Goal: Task Accomplishment & Management: Manage account settings

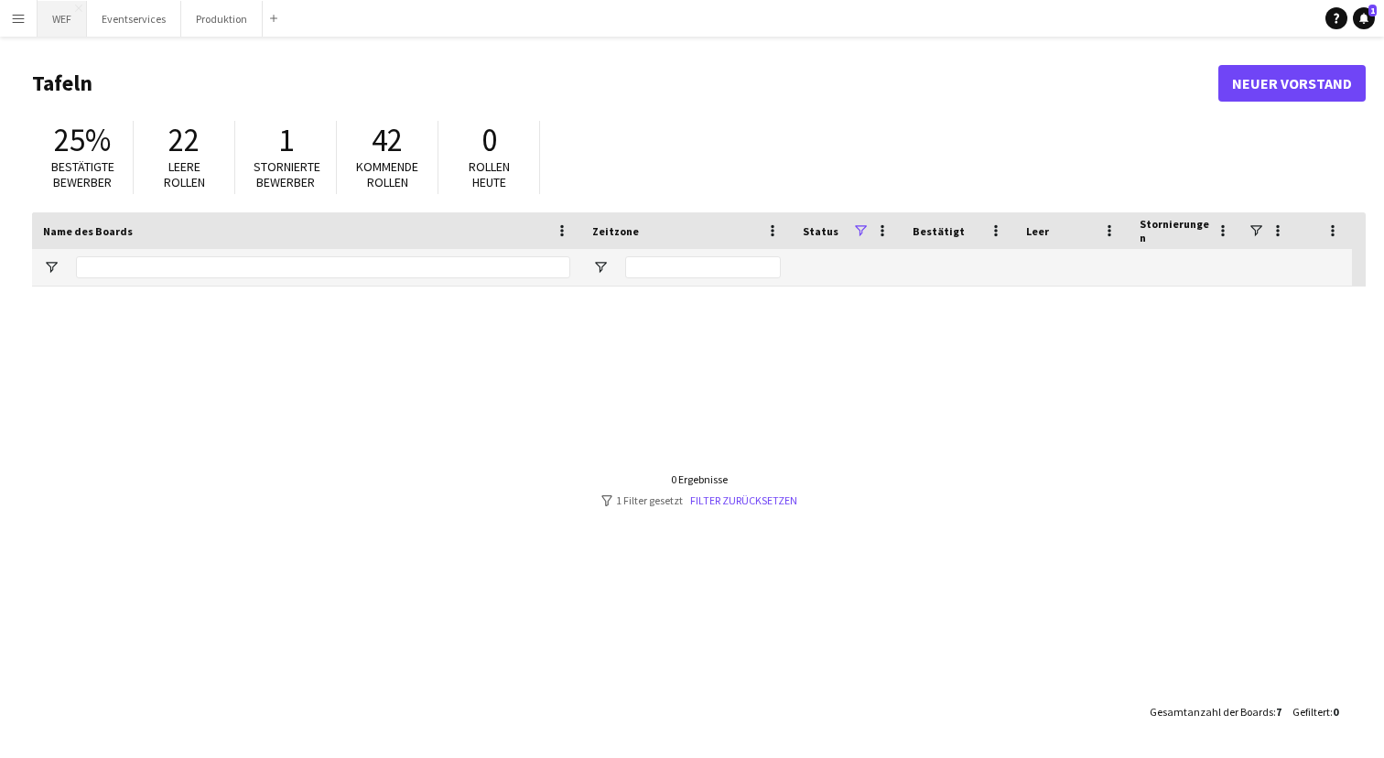
click at [58, 24] on button "WEF Schließen" at bounding box center [62, 19] width 49 height 36
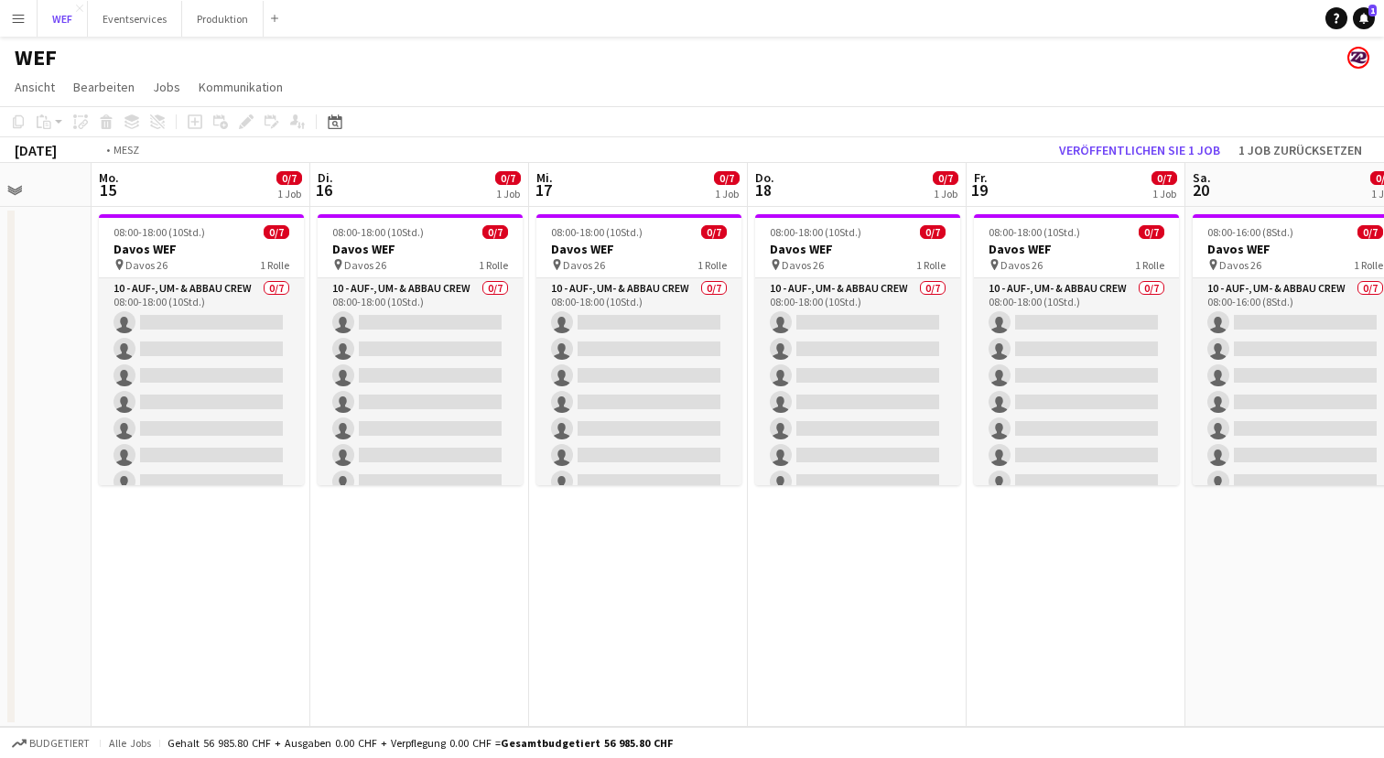
scroll to position [0, 419]
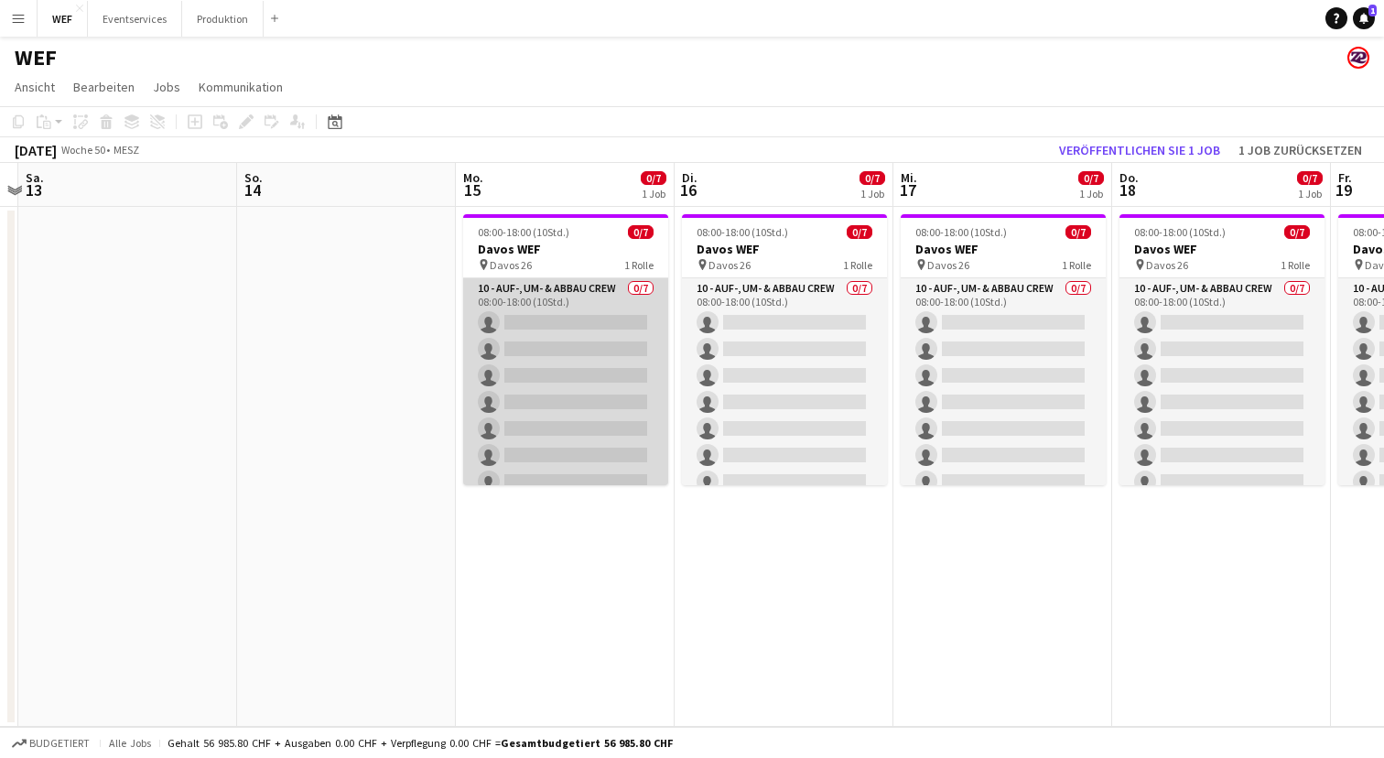
click at [623, 287] on app-card-role "10 - Auf-, Um- & Abbau Crew 0/7 08:00-18:00 (10Std.) single-neutral-actions sin…" at bounding box center [565, 388] width 205 height 221
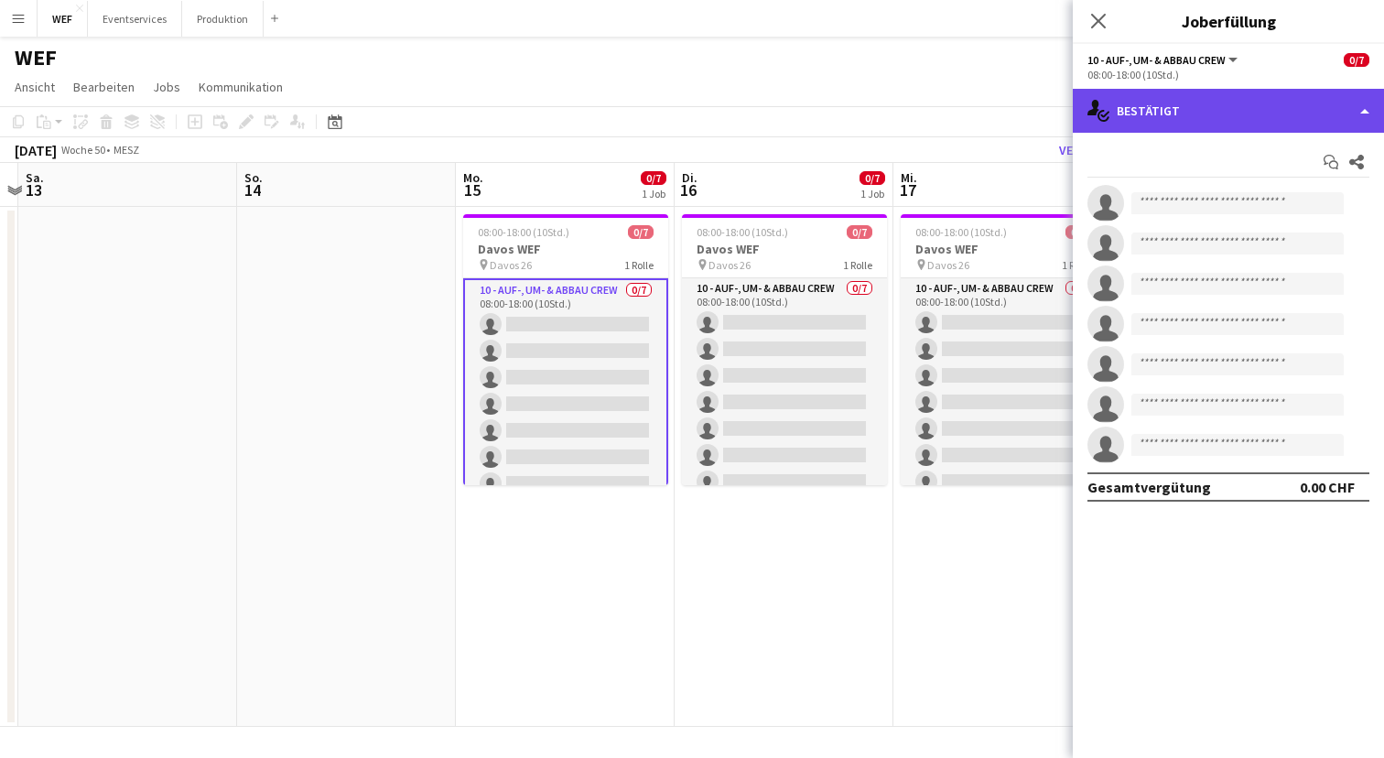
click at [1304, 116] on div "single-neutral-actions-check-2 Bestätigt" at bounding box center [1228, 111] width 311 height 44
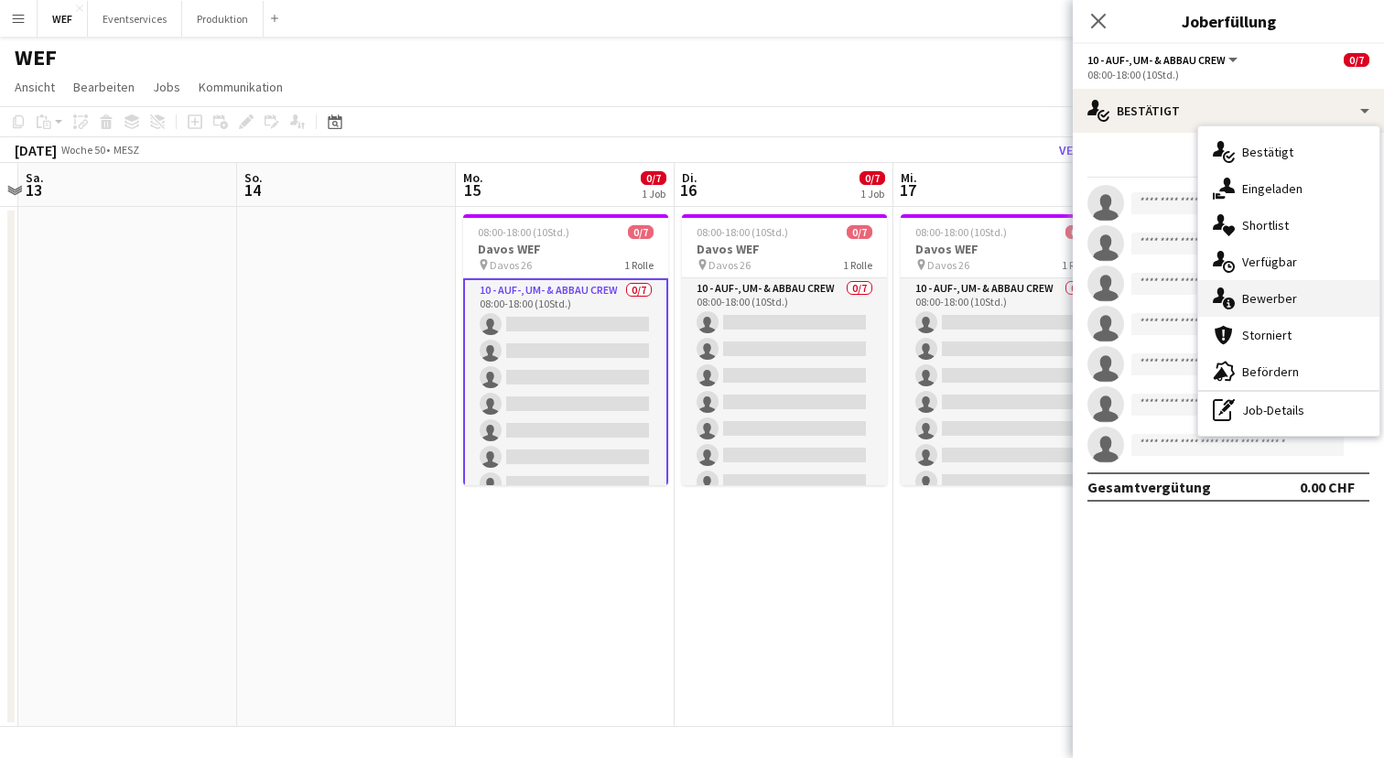
click at [1283, 283] on div "single-neutral-actions-information Bewerber" at bounding box center [1288, 298] width 181 height 37
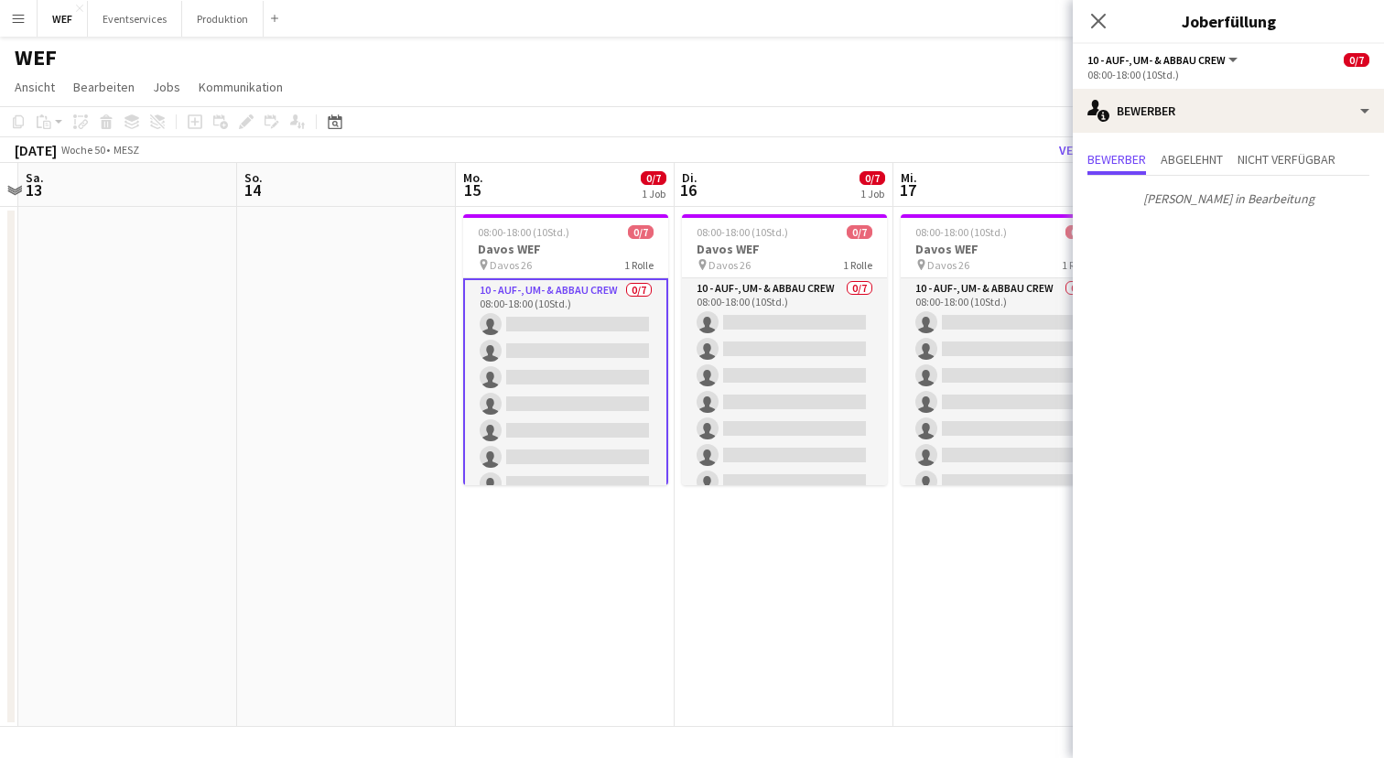
click at [862, 660] on app-date-cell "08:00-18:00 (10Std.) 0/7 Davos WEF pin Davos 26 1 Rolle 10 - Auf-, Um- & Abbau …" at bounding box center [783, 467] width 219 height 520
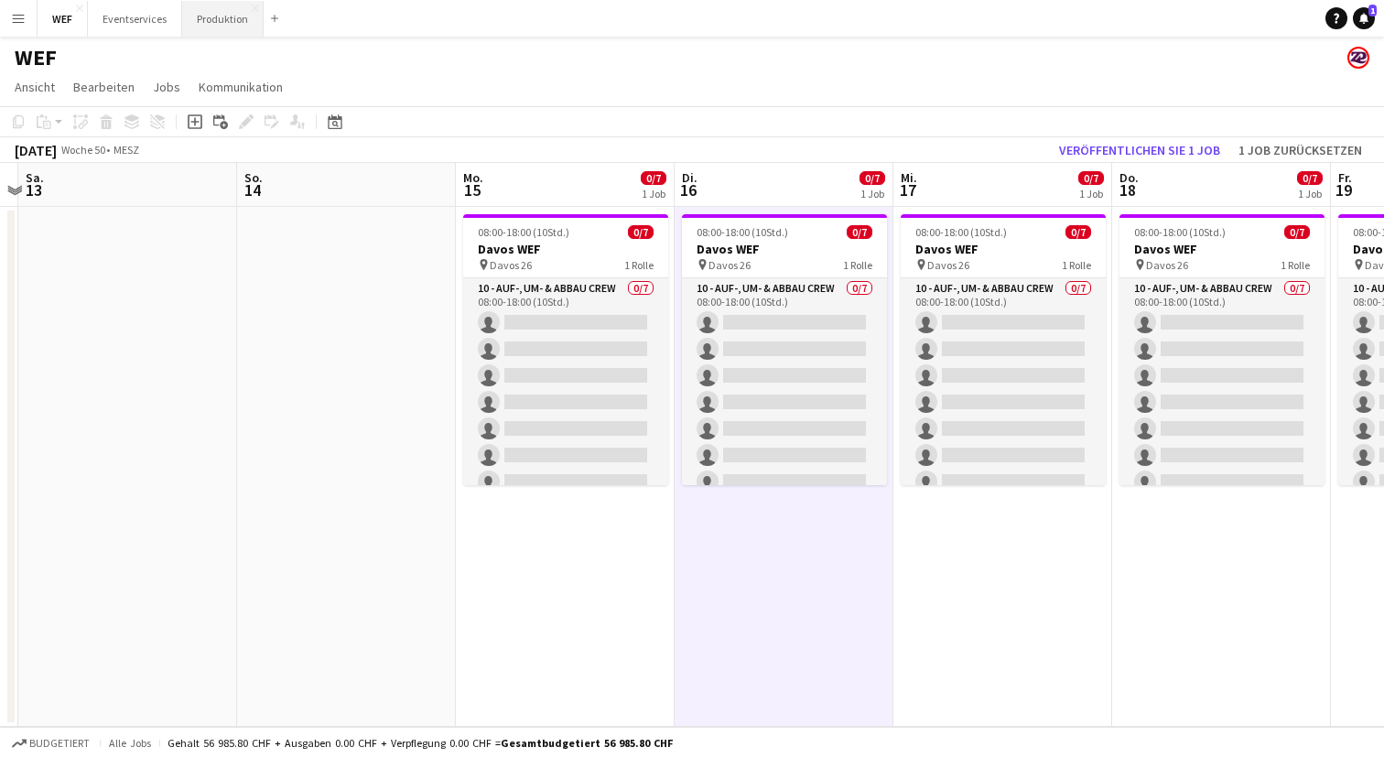
click at [242, 16] on button "Produktion Schließen" at bounding box center [222, 19] width 81 height 36
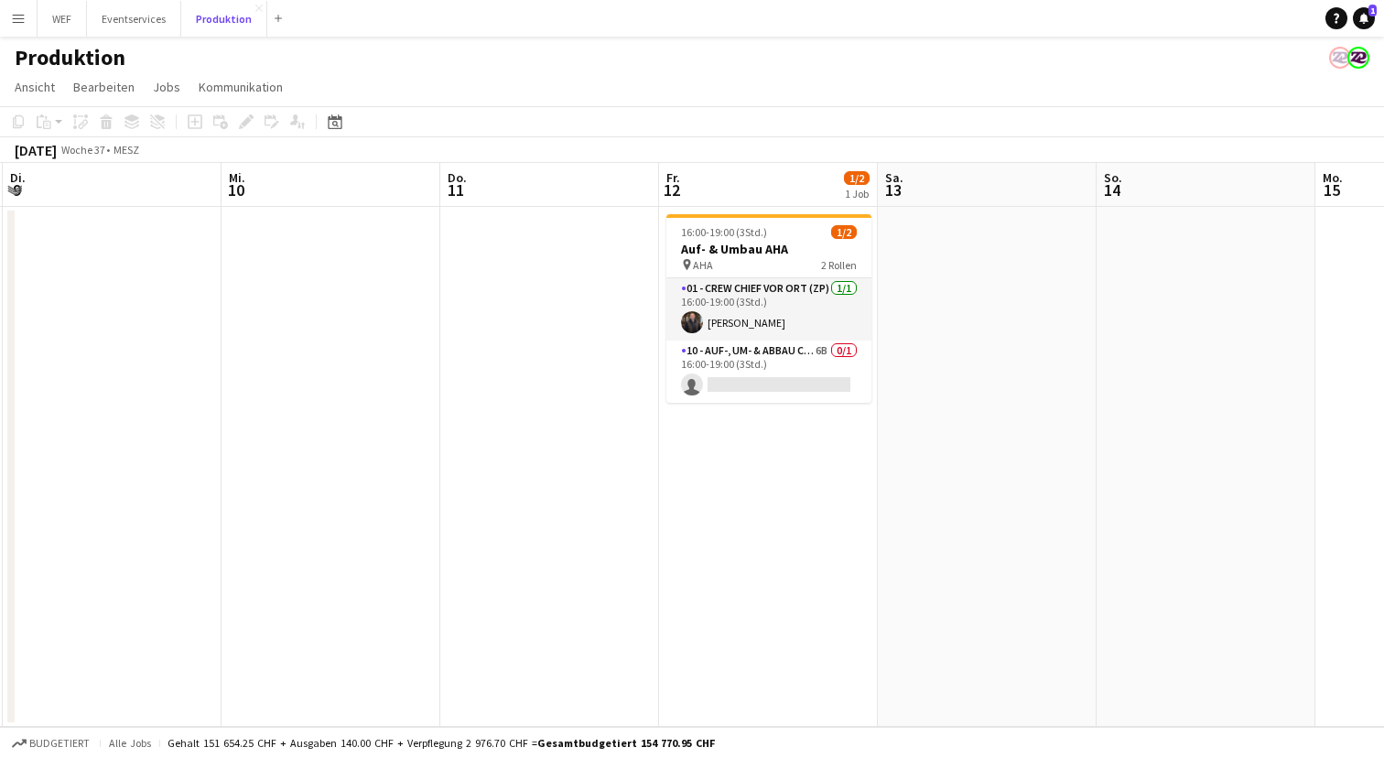
scroll to position [0, 432]
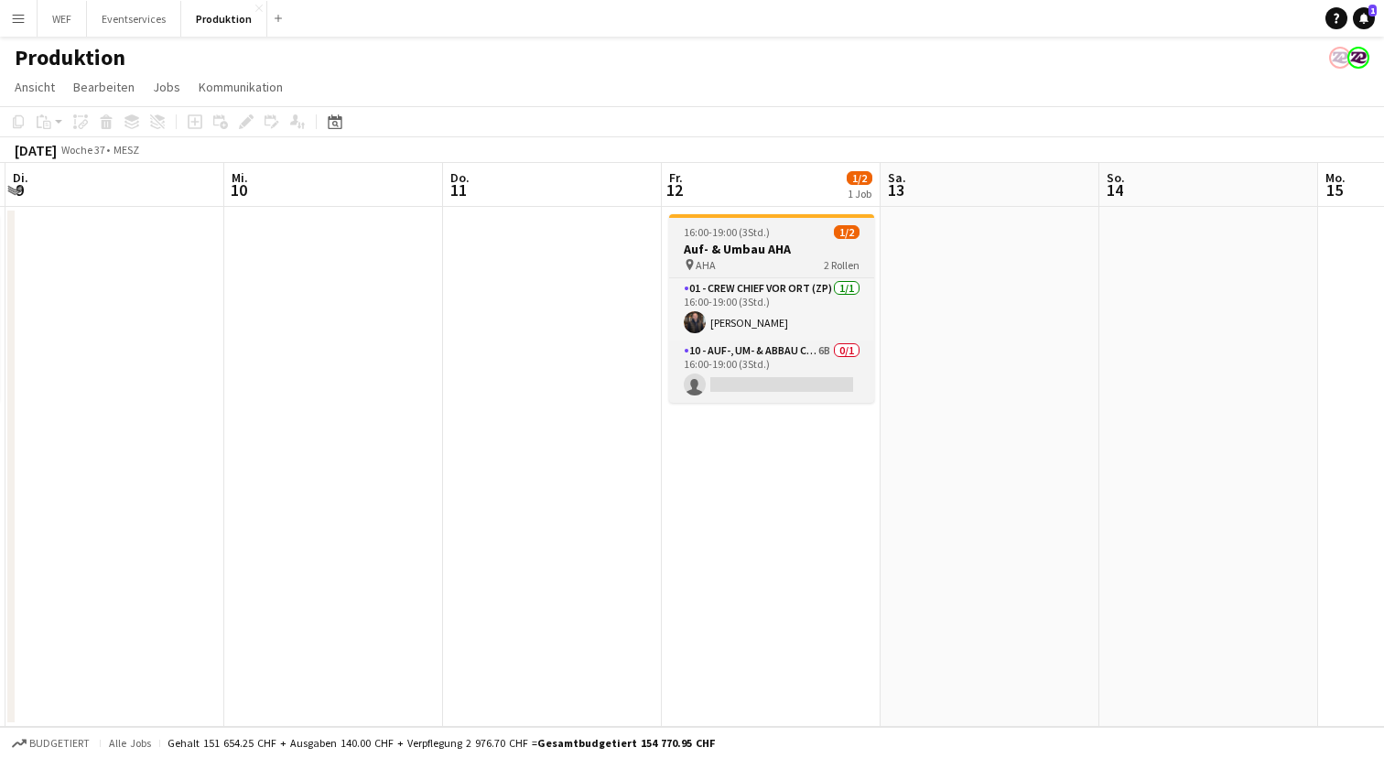
click at [781, 252] on h3 "Auf- & Umbau AHA" at bounding box center [771, 249] width 205 height 16
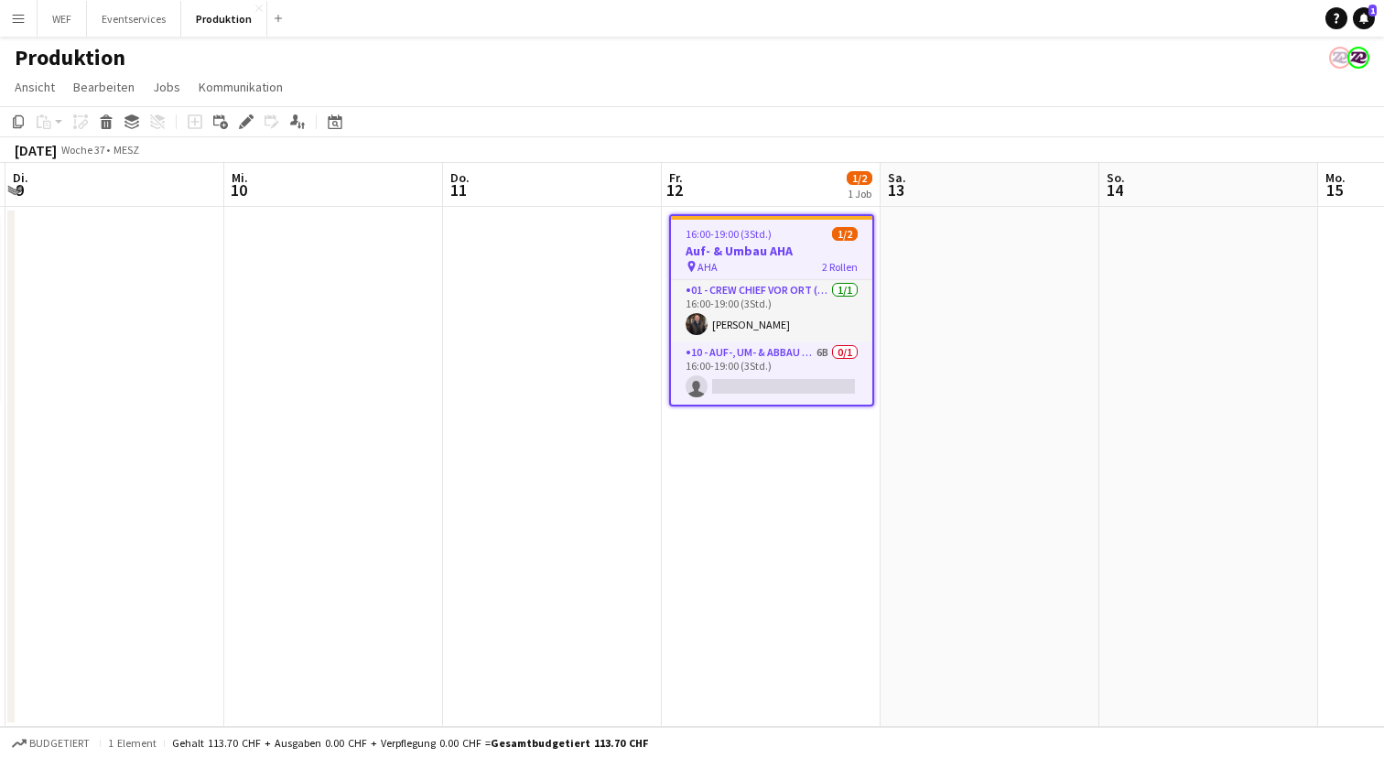
click at [772, 259] on div "pin AHA 2 Rollen" at bounding box center [771, 266] width 201 height 15
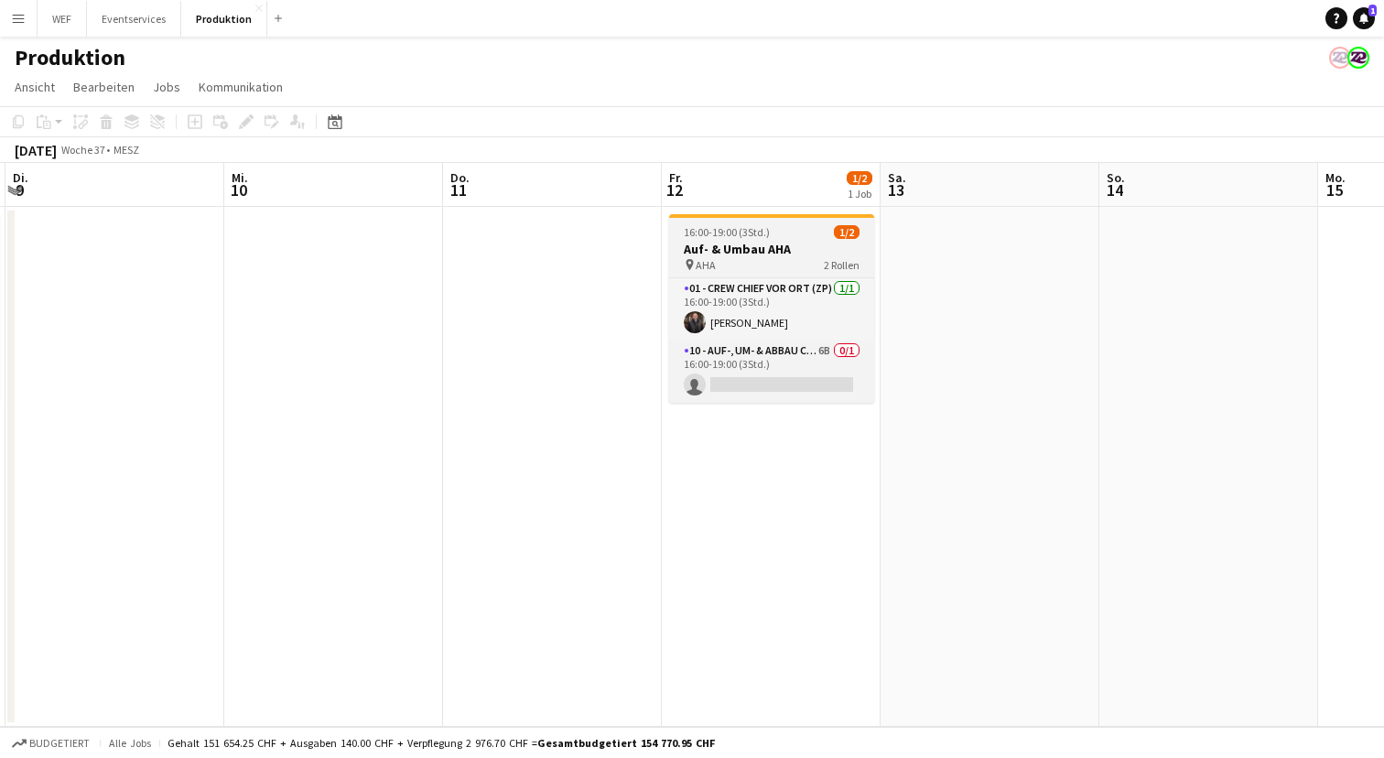
click at [772, 258] on div "pin AHA 2 Rollen" at bounding box center [771, 264] width 205 height 15
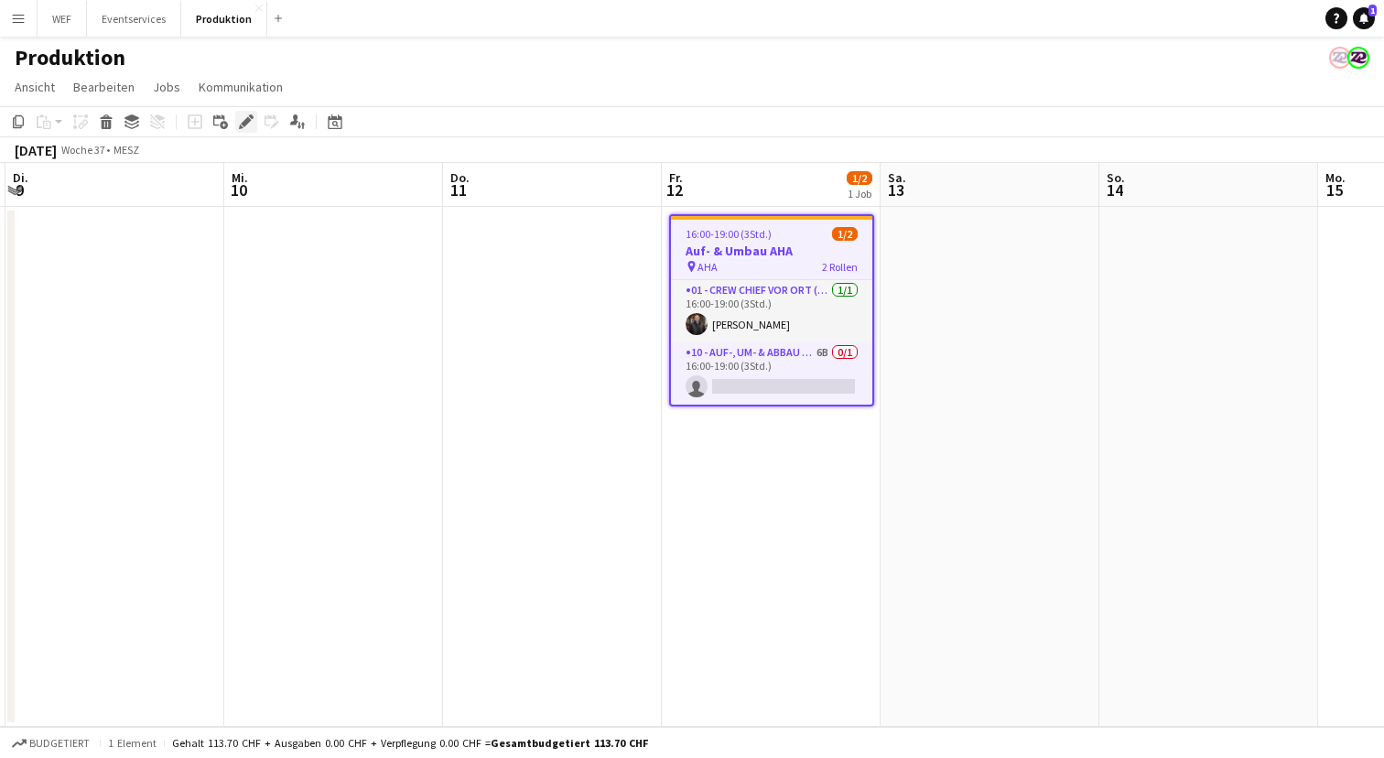
click at [241, 116] on icon "Bearbeiten" at bounding box center [246, 121] width 15 height 15
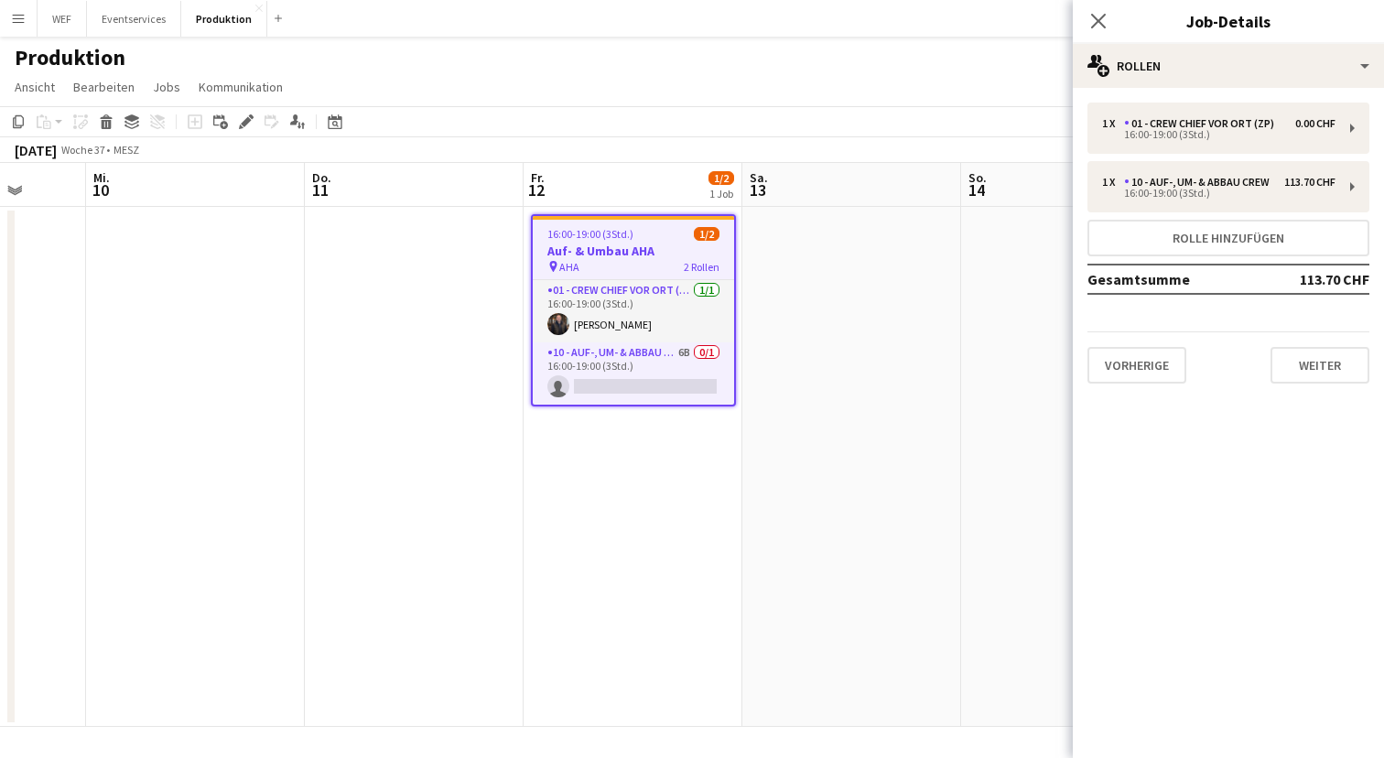
scroll to position [0, 573]
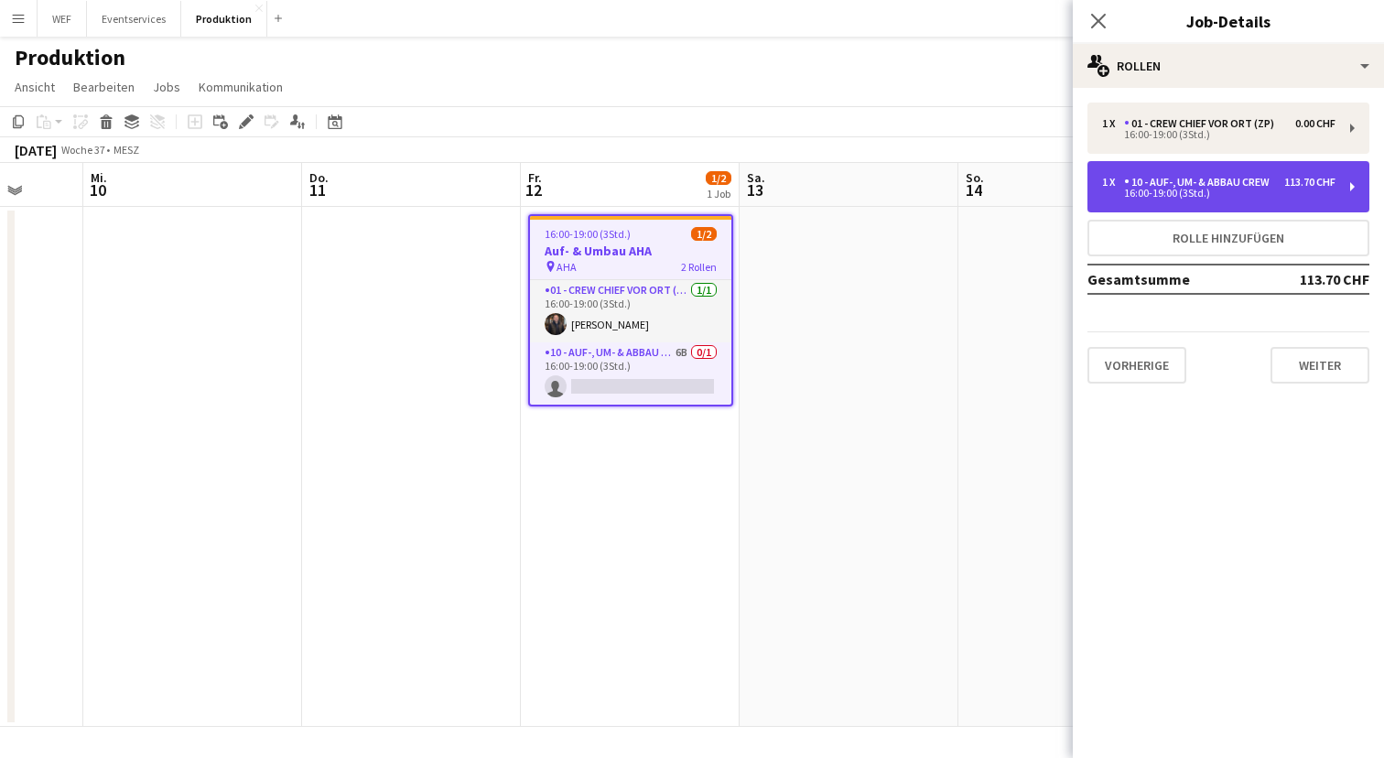
click at [1326, 189] on div "16:00-19:00 (3Std.)" at bounding box center [1218, 193] width 233 height 9
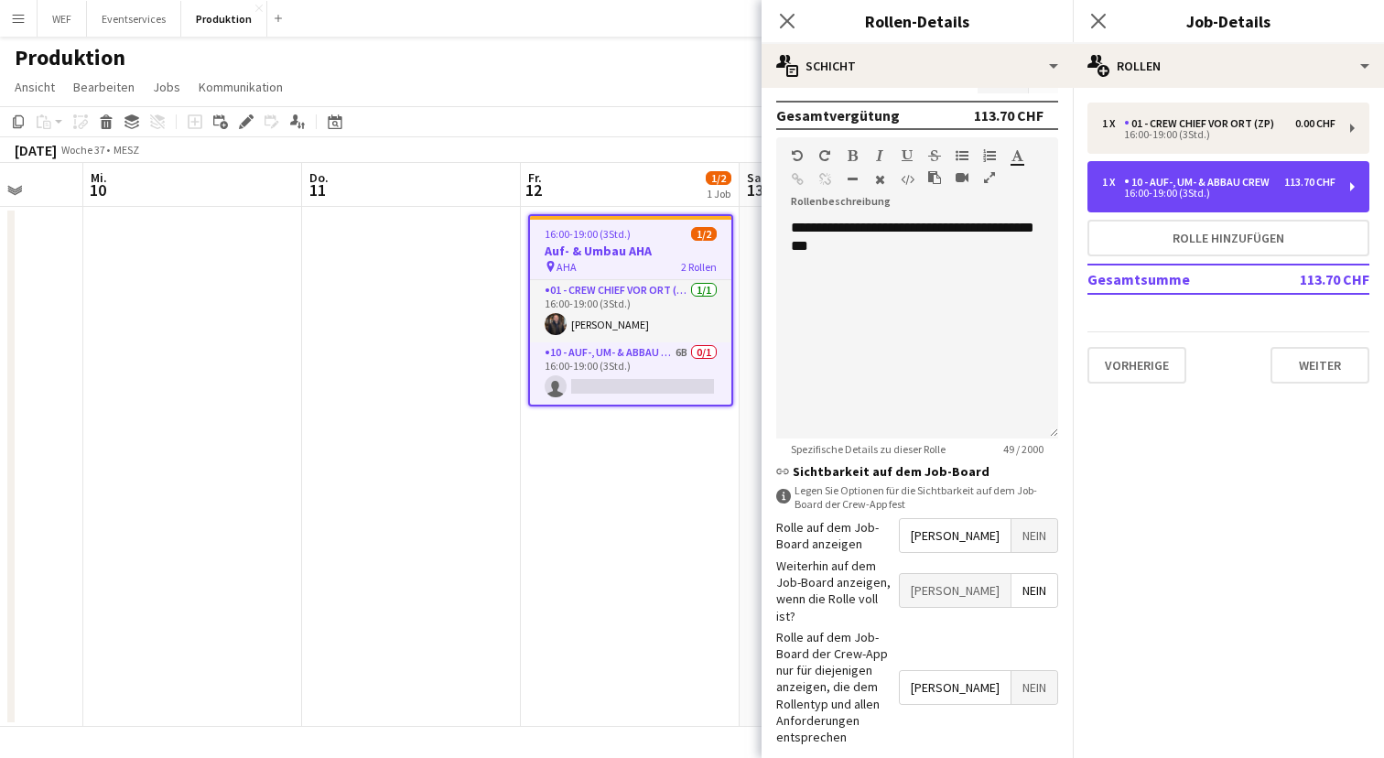
scroll to position [508, 0]
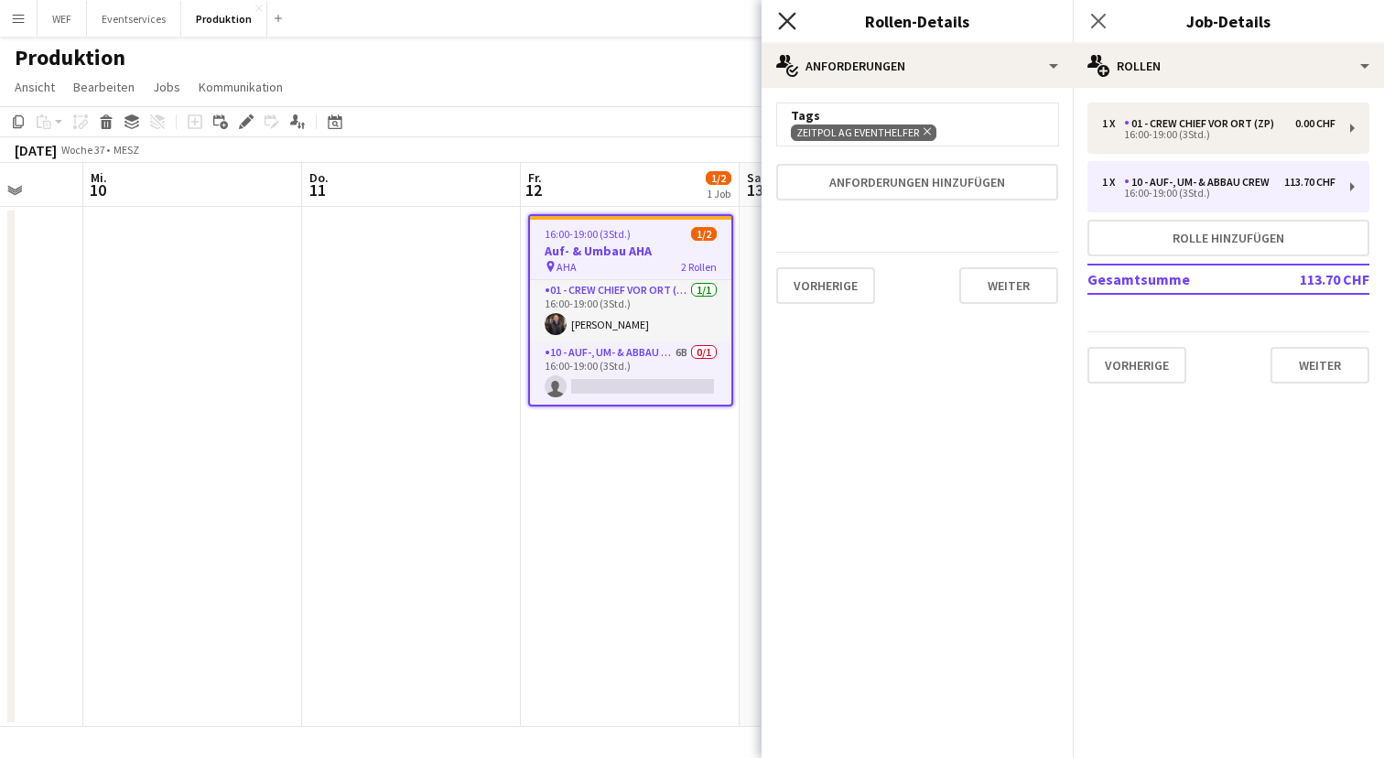
click at [788, 14] on icon "Pop-in schließen" at bounding box center [786, 20] width 17 height 17
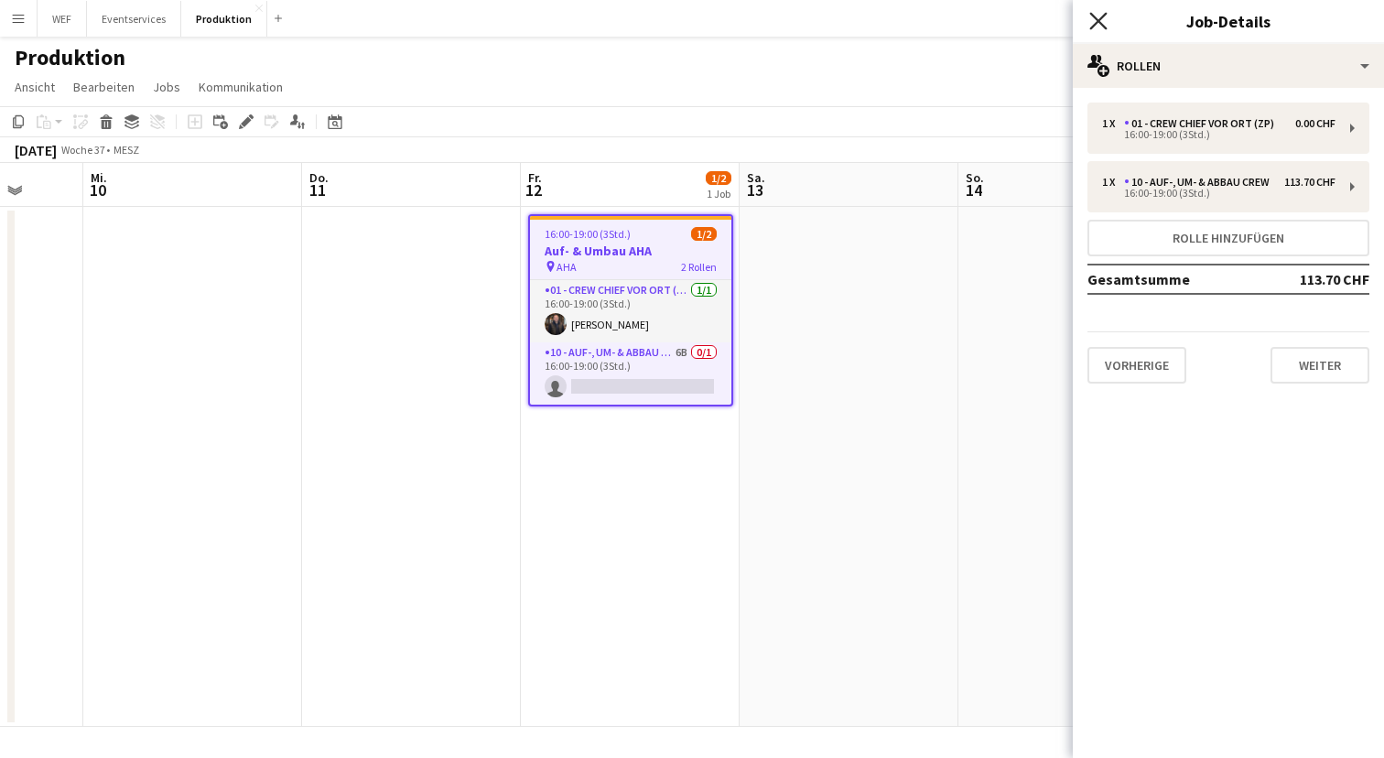
click at [1100, 20] on icon "Pop-in schließen" at bounding box center [1097, 20] width 17 height 17
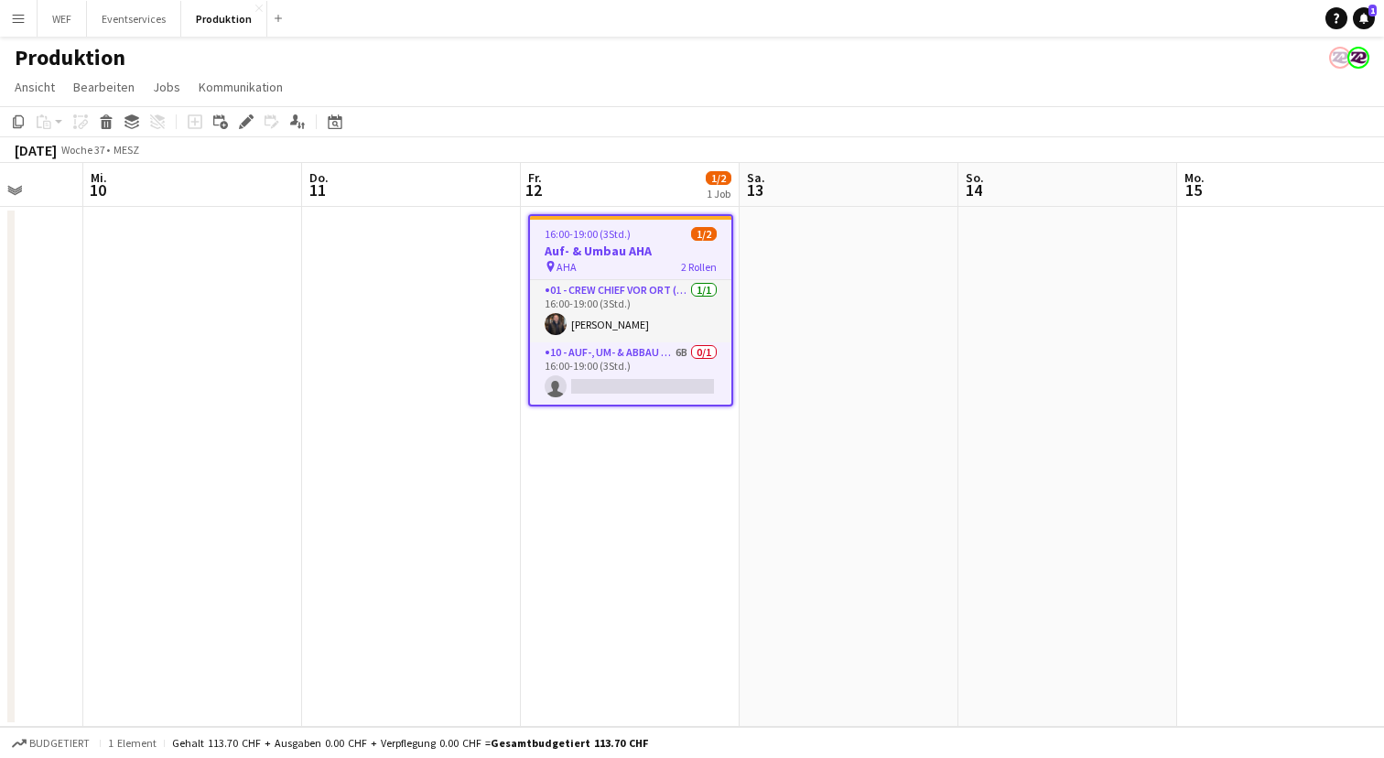
click at [930, 437] on app-date-cell at bounding box center [848, 467] width 219 height 520
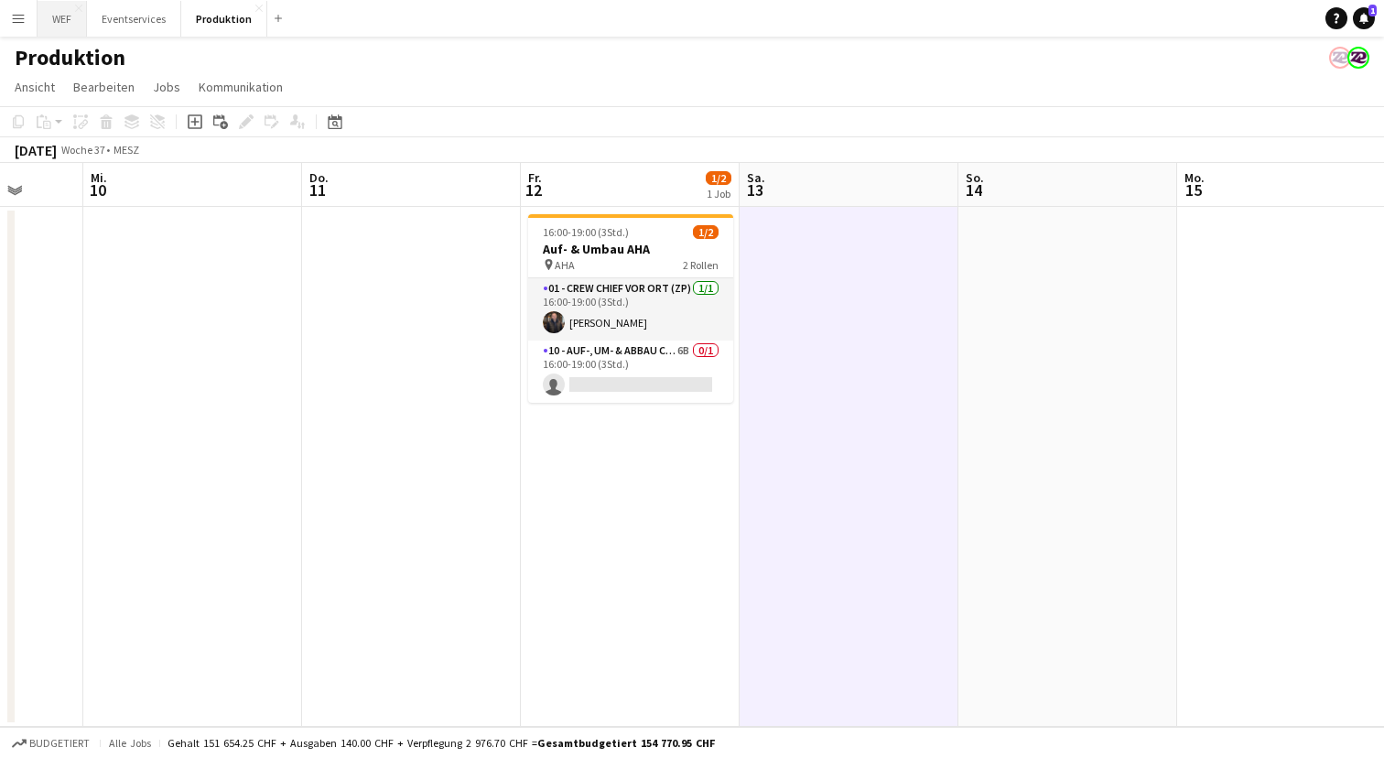
click at [59, 22] on button "WEF Schließen" at bounding box center [62, 19] width 49 height 36
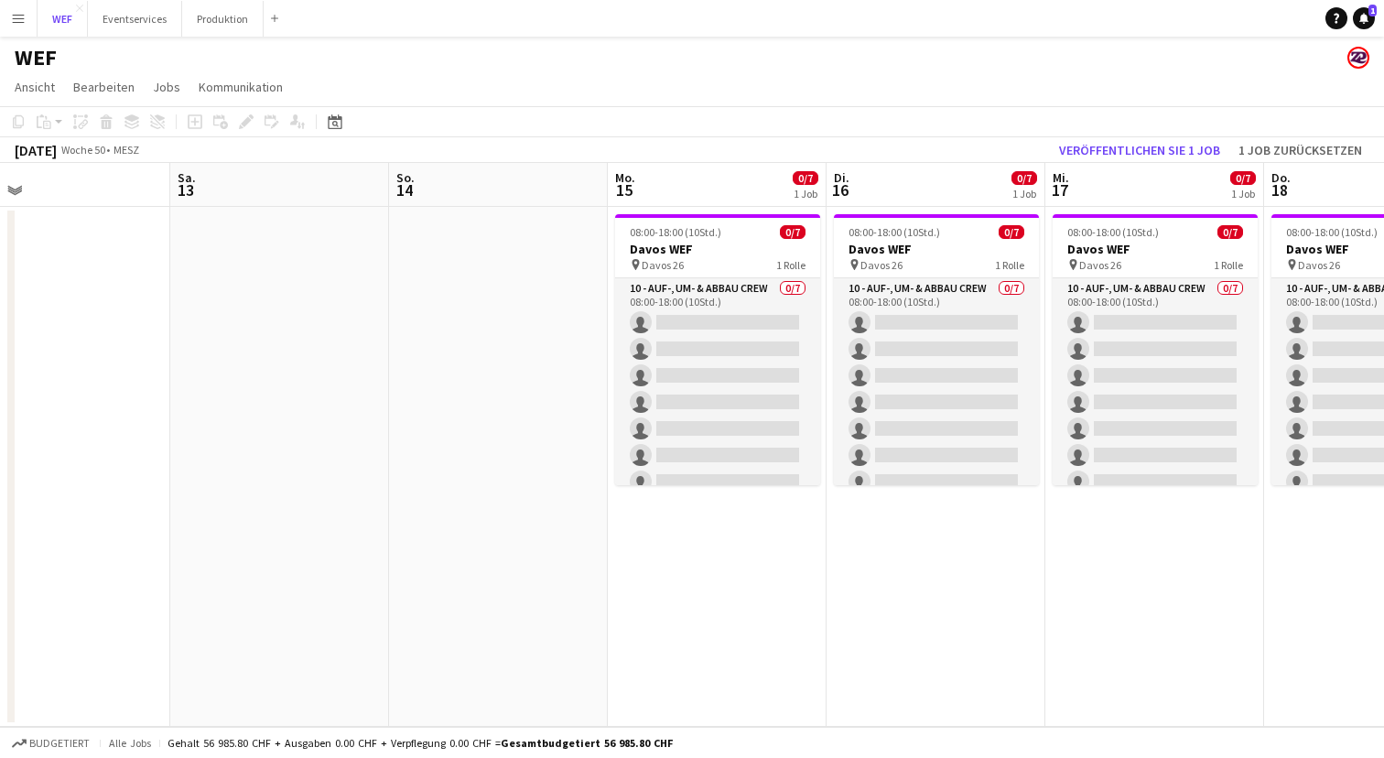
scroll to position [0, 706]
click at [708, 242] on h3 "Davos WEF" at bounding box center [716, 249] width 205 height 16
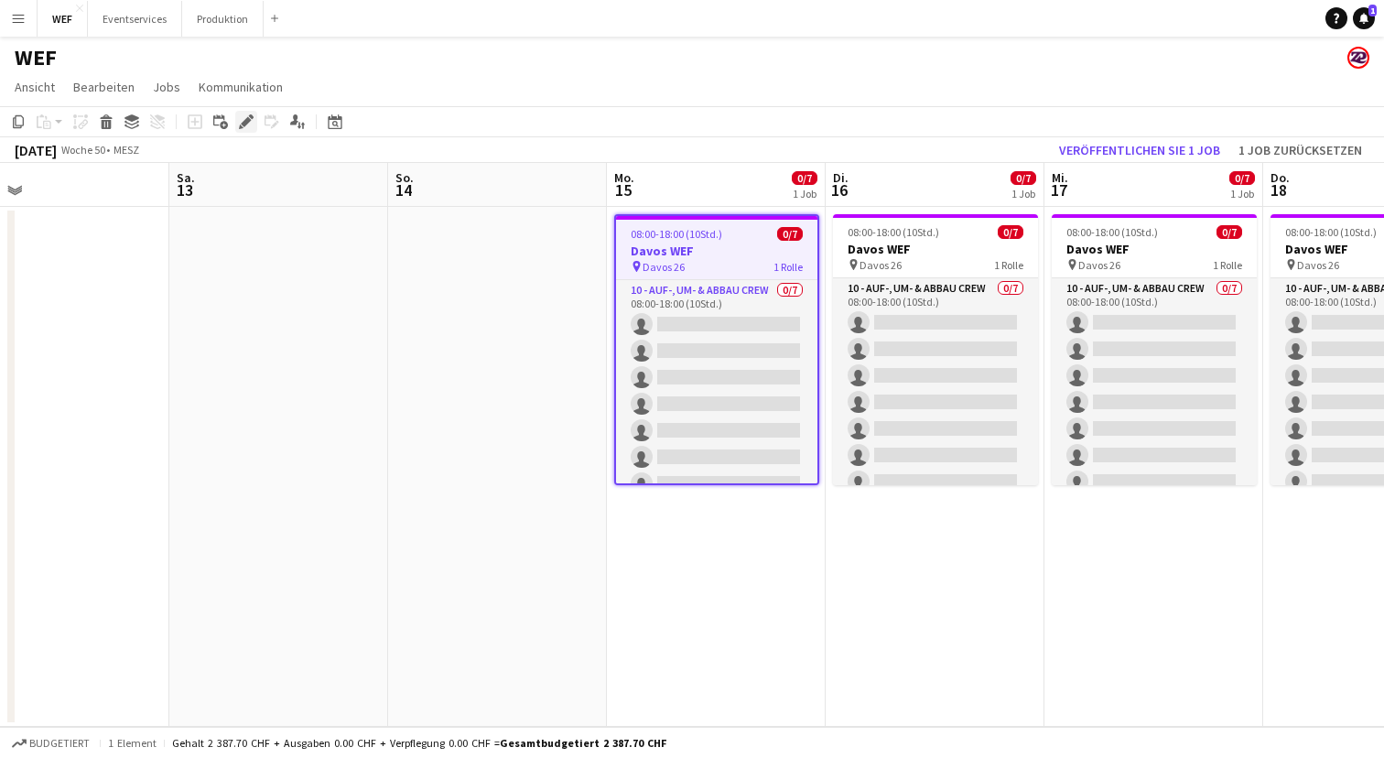
click at [243, 114] on icon "Bearbeiten" at bounding box center [246, 121] width 15 height 15
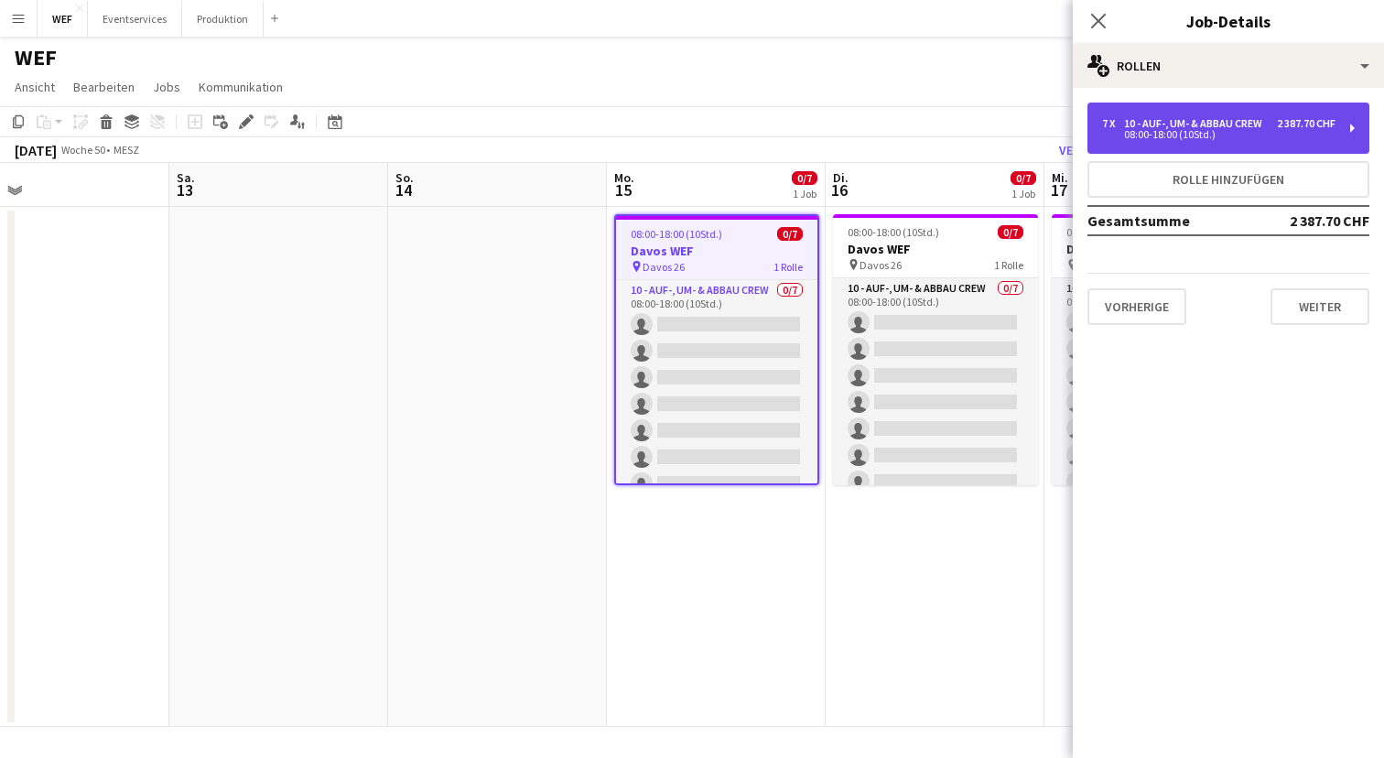
click at [1218, 126] on div "10 - Auf-, Um- & Abbau Crew" at bounding box center [1197, 123] width 146 height 13
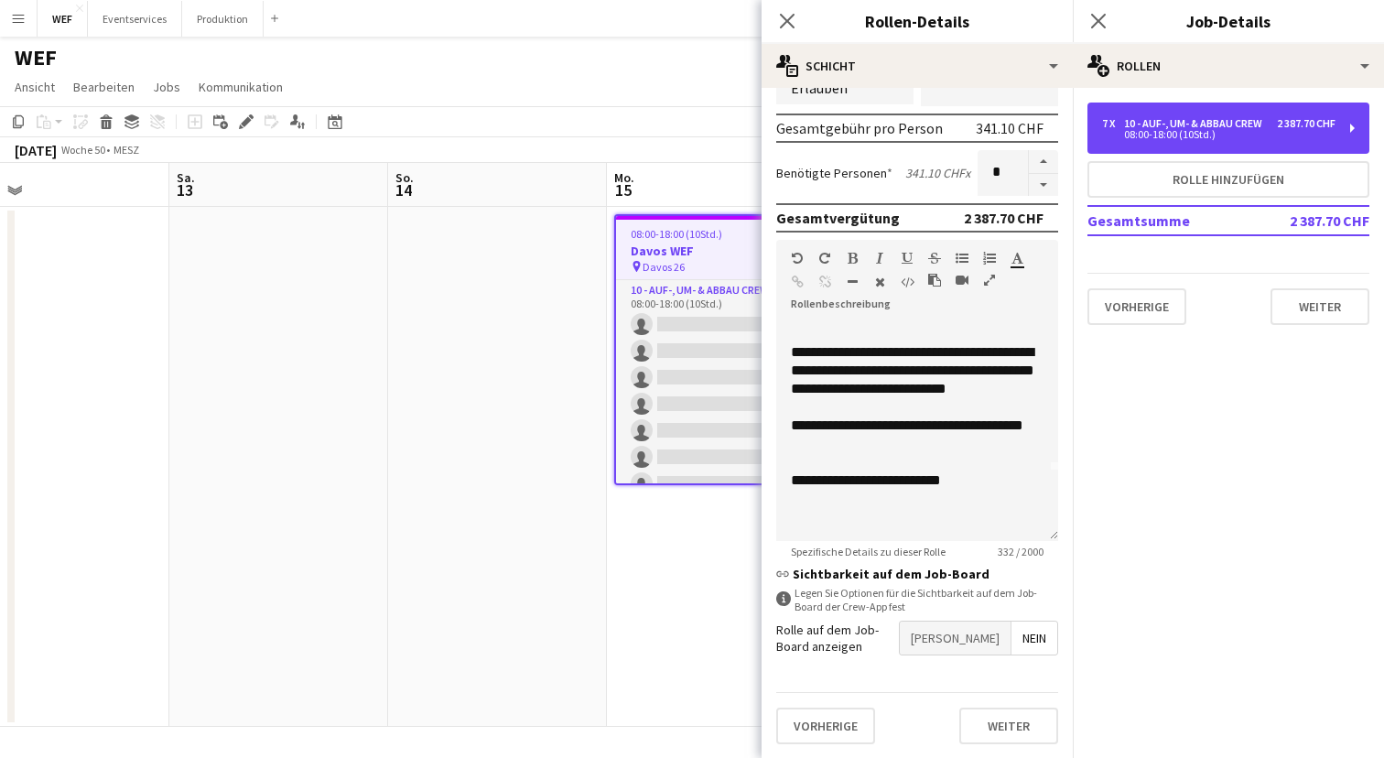
scroll to position [69, 0]
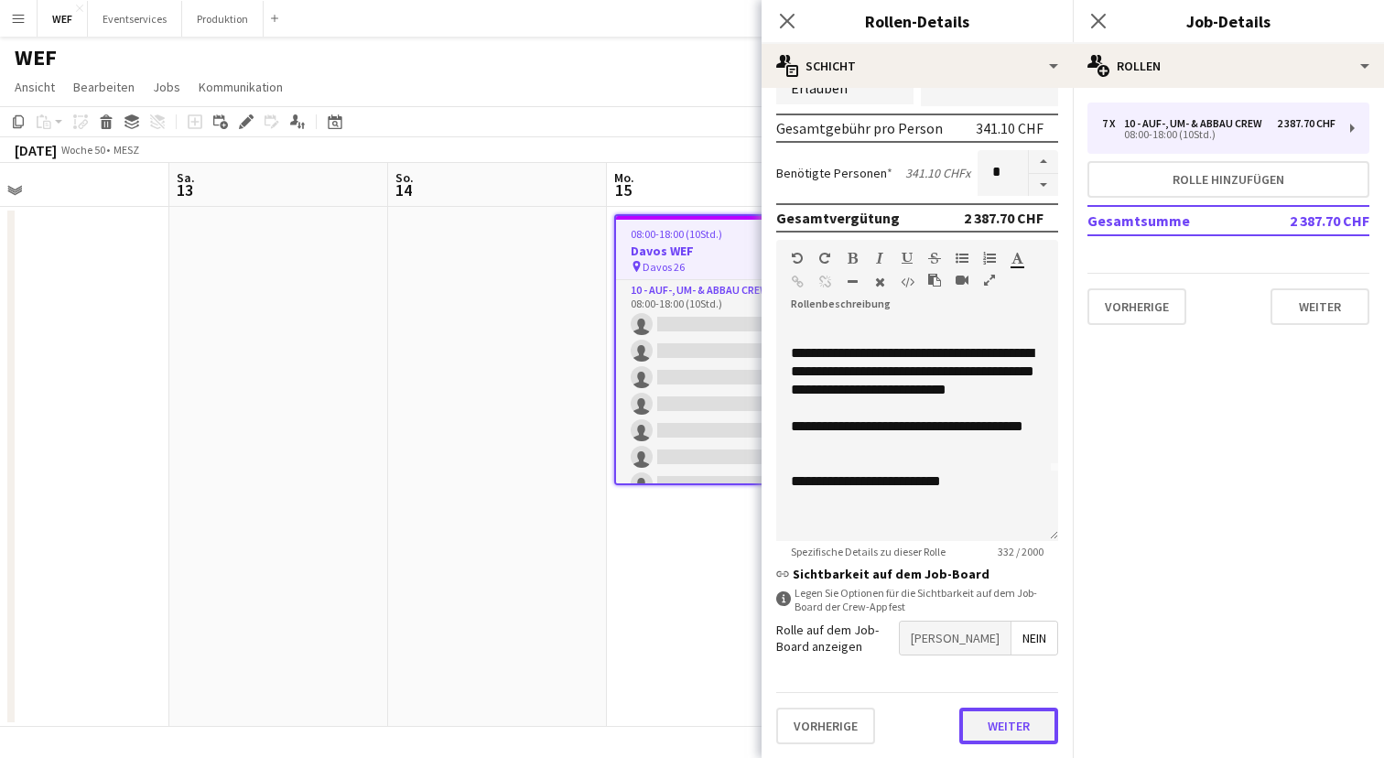
click at [986, 732] on button "Weiter" at bounding box center [1008, 725] width 99 height 37
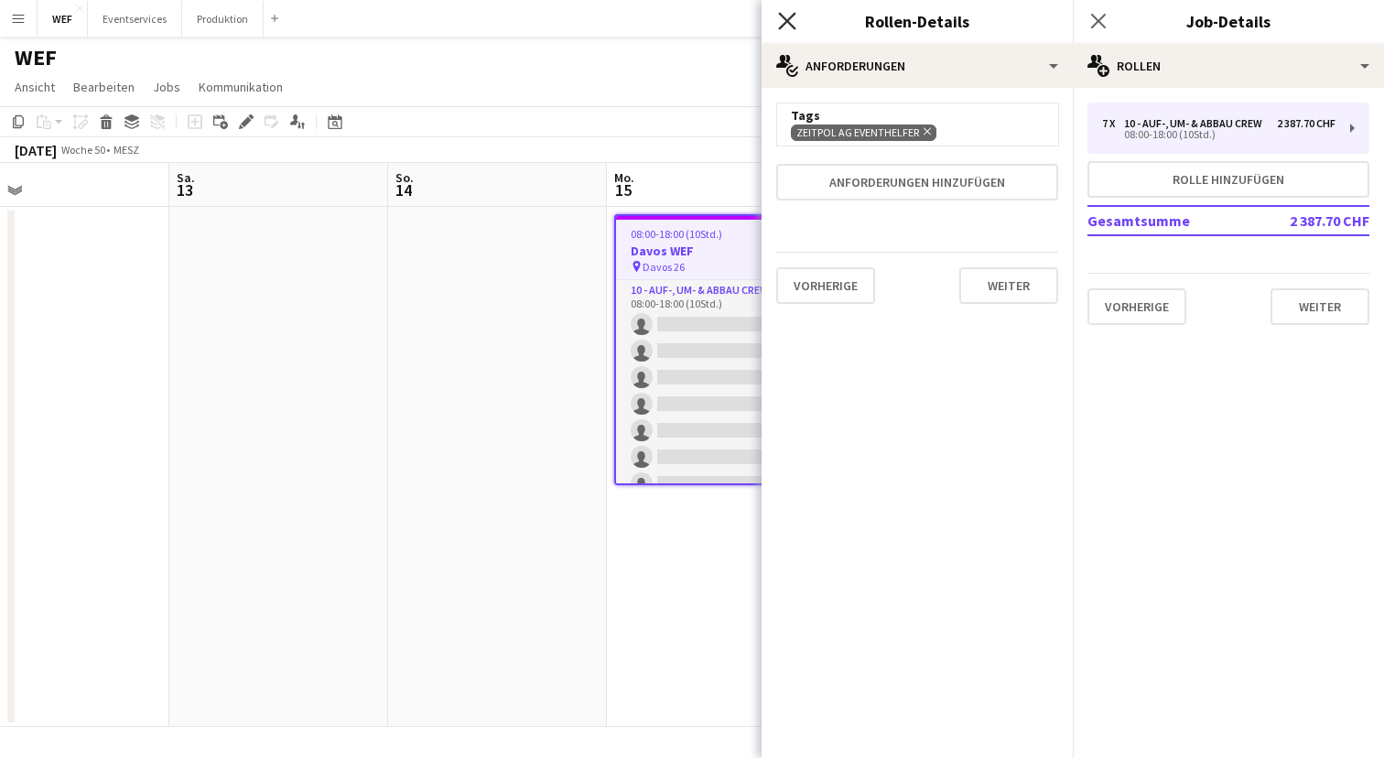
click at [786, 27] on icon "Pop-in schließen" at bounding box center [786, 20] width 17 height 17
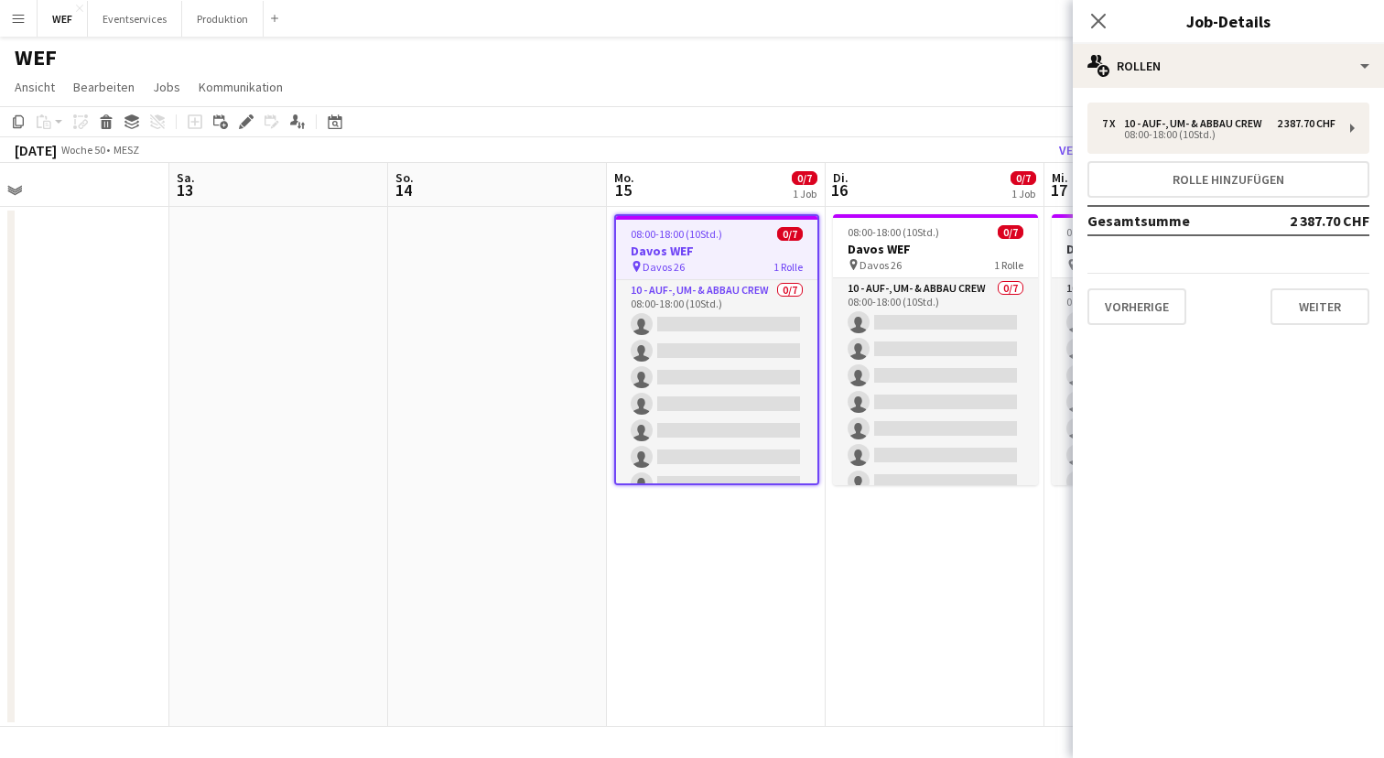
click at [1116, 9] on div "Pop-in schließen" at bounding box center [1098, 21] width 51 height 42
click at [1104, 10] on app-icon "Pop-in schließen" at bounding box center [1098, 21] width 27 height 27
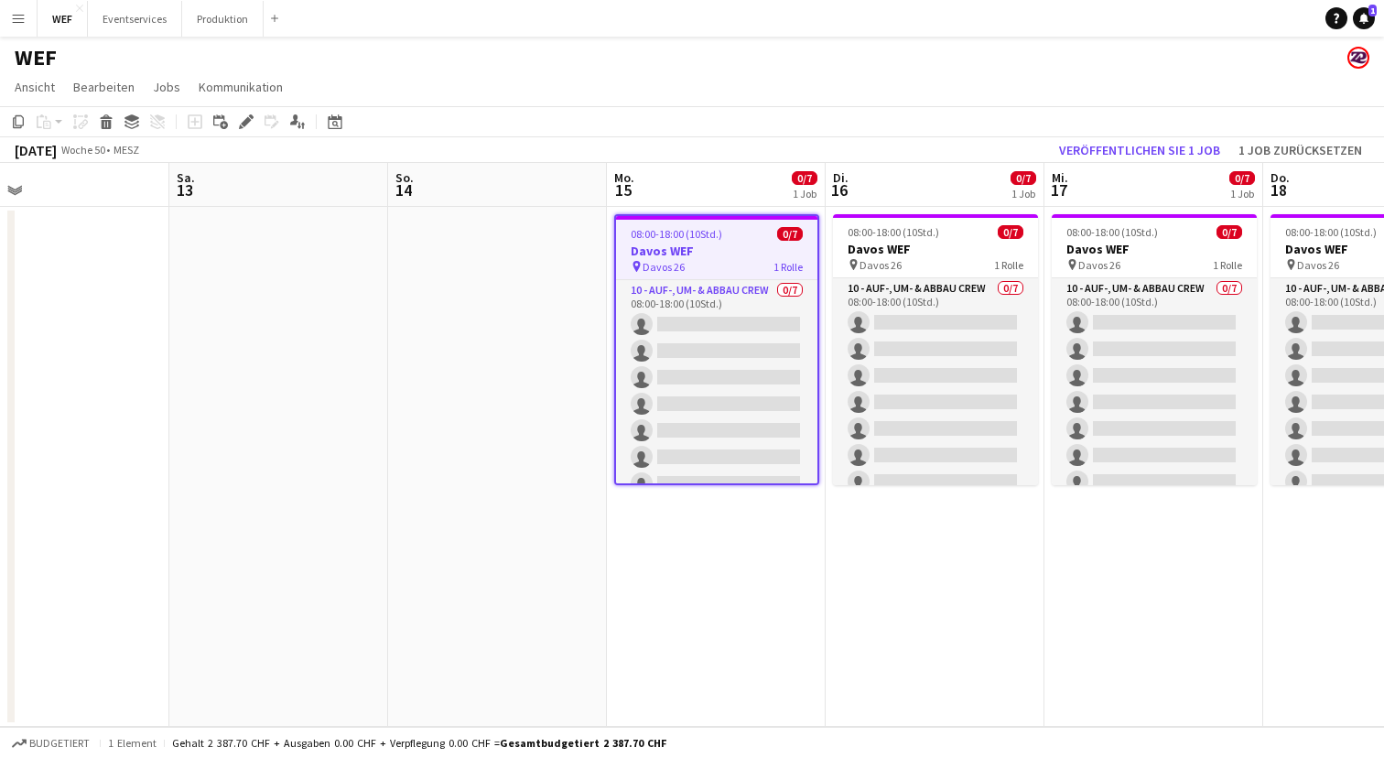
click at [1135, 587] on app-date-cell "08:00-18:00 (10Std.) 0/7 Davos WEF pin Davos 26 1 Rolle 10 - Auf-, Um- & Abbau …" at bounding box center [1153, 467] width 219 height 520
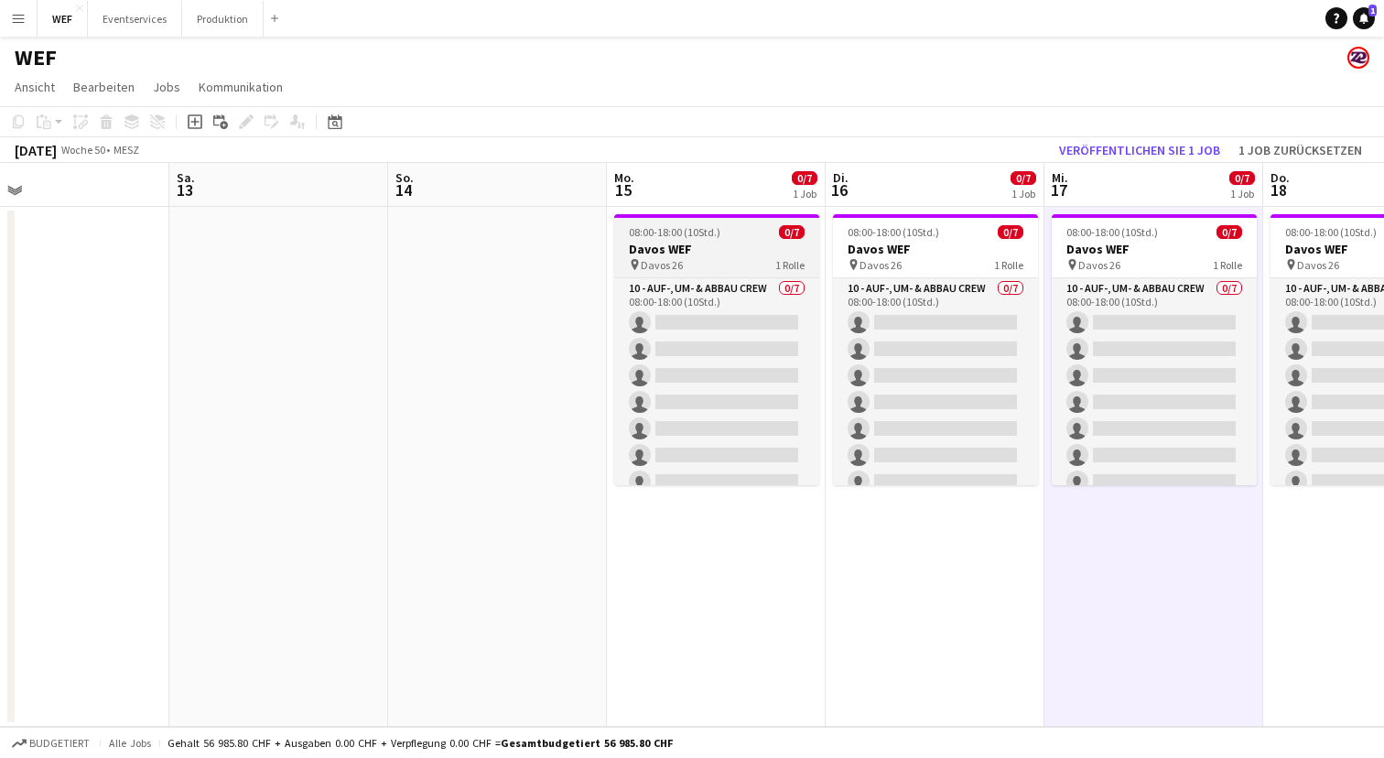
click at [733, 271] on div "pin Davos 26 1 Rolle" at bounding box center [716, 264] width 205 height 15
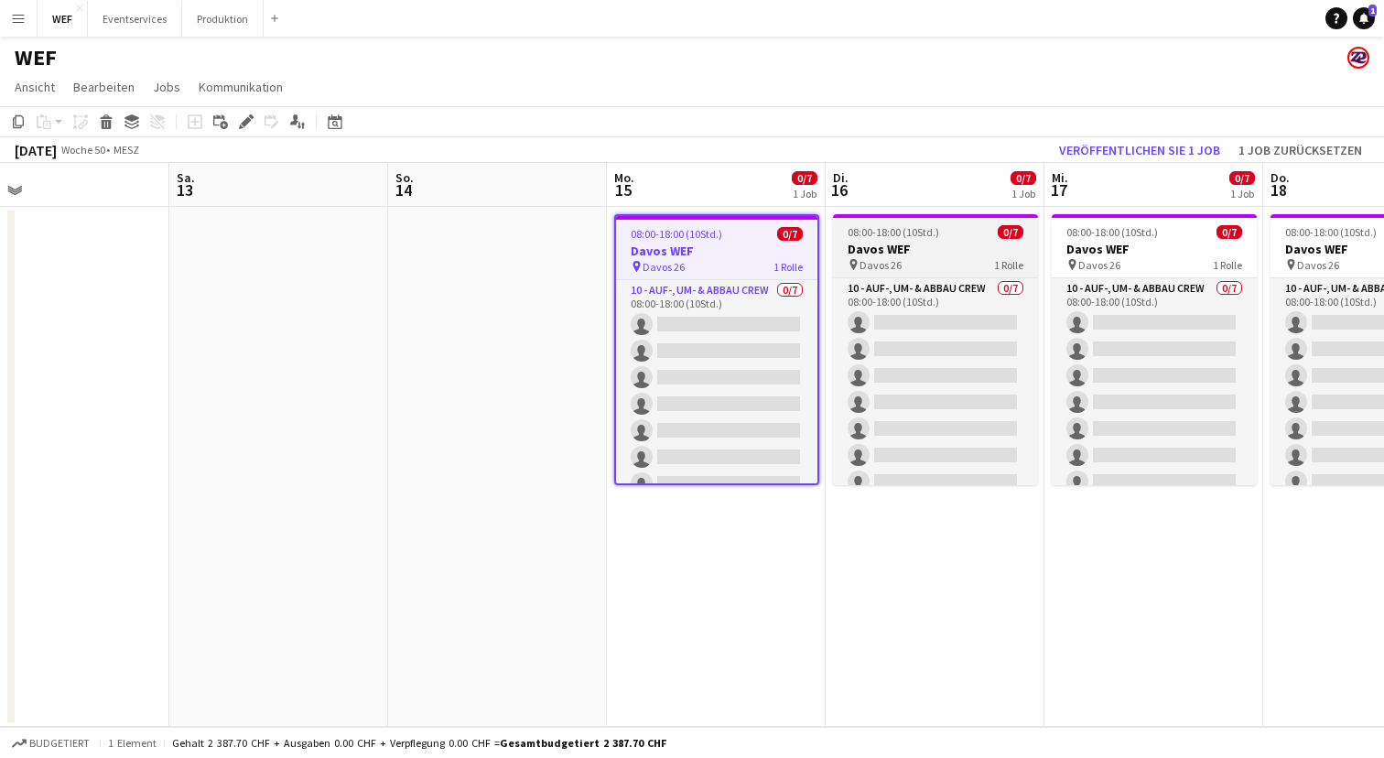
click at [893, 272] on app-job-card "08:00-18:00 (10Std.) 0/7 Davos WEF pin Davos 26 1 Rolle 10 - Auf-, Um- & Abbau …" at bounding box center [935, 349] width 205 height 271
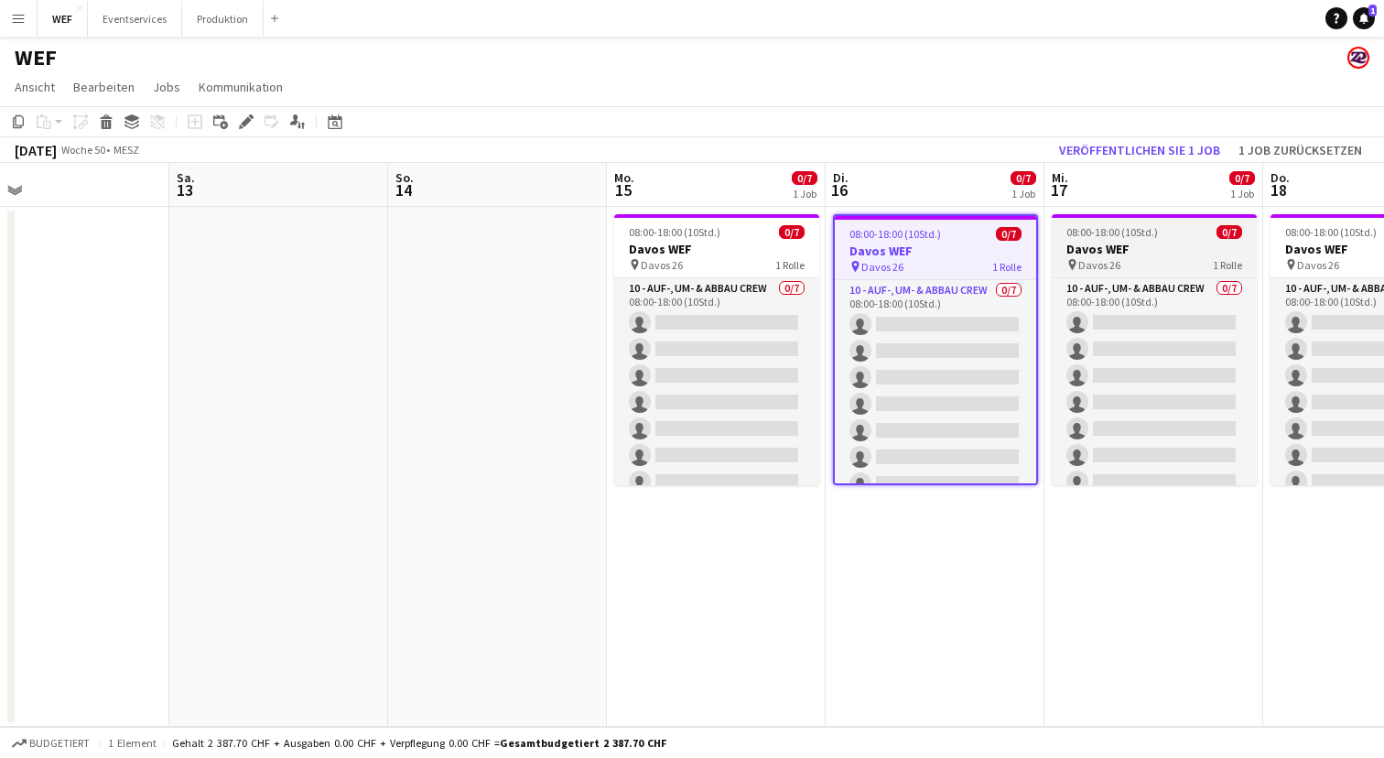
click at [1082, 255] on h3 "Davos WEF" at bounding box center [1153, 249] width 205 height 16
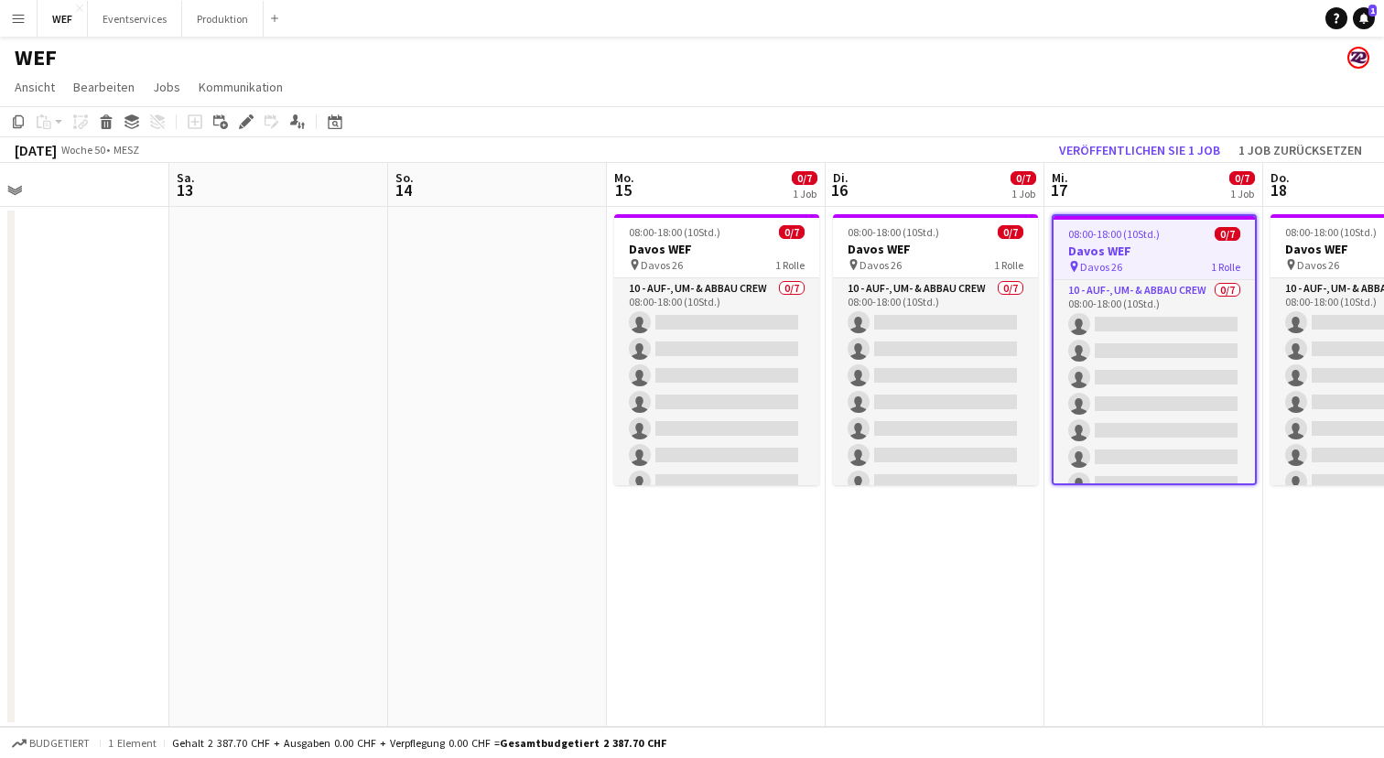
click at [366, 241] on app-date-cell at bounding box center [278, 467] width 219 height 520
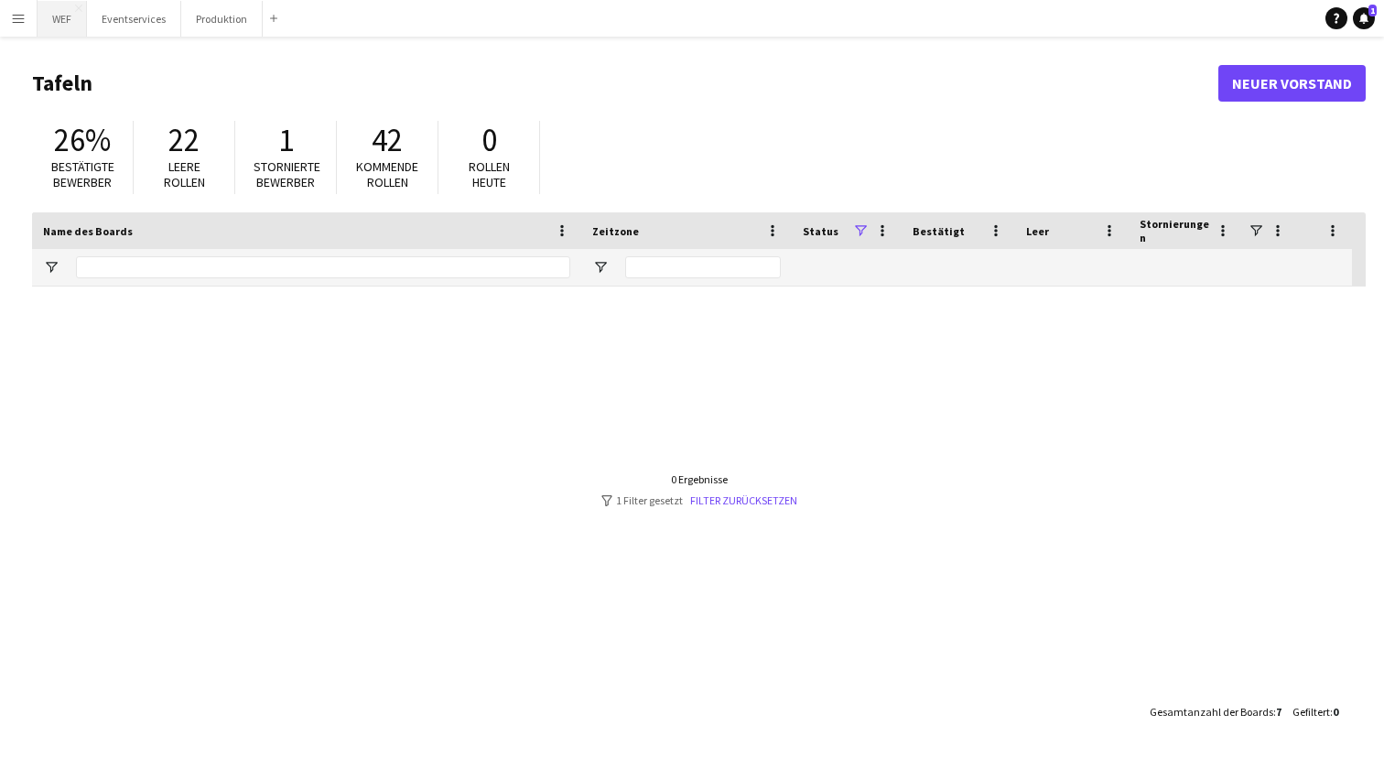
click at [52, 16] on button "WEF Schließen" at bounding box center [62, 19] width 49 height 36
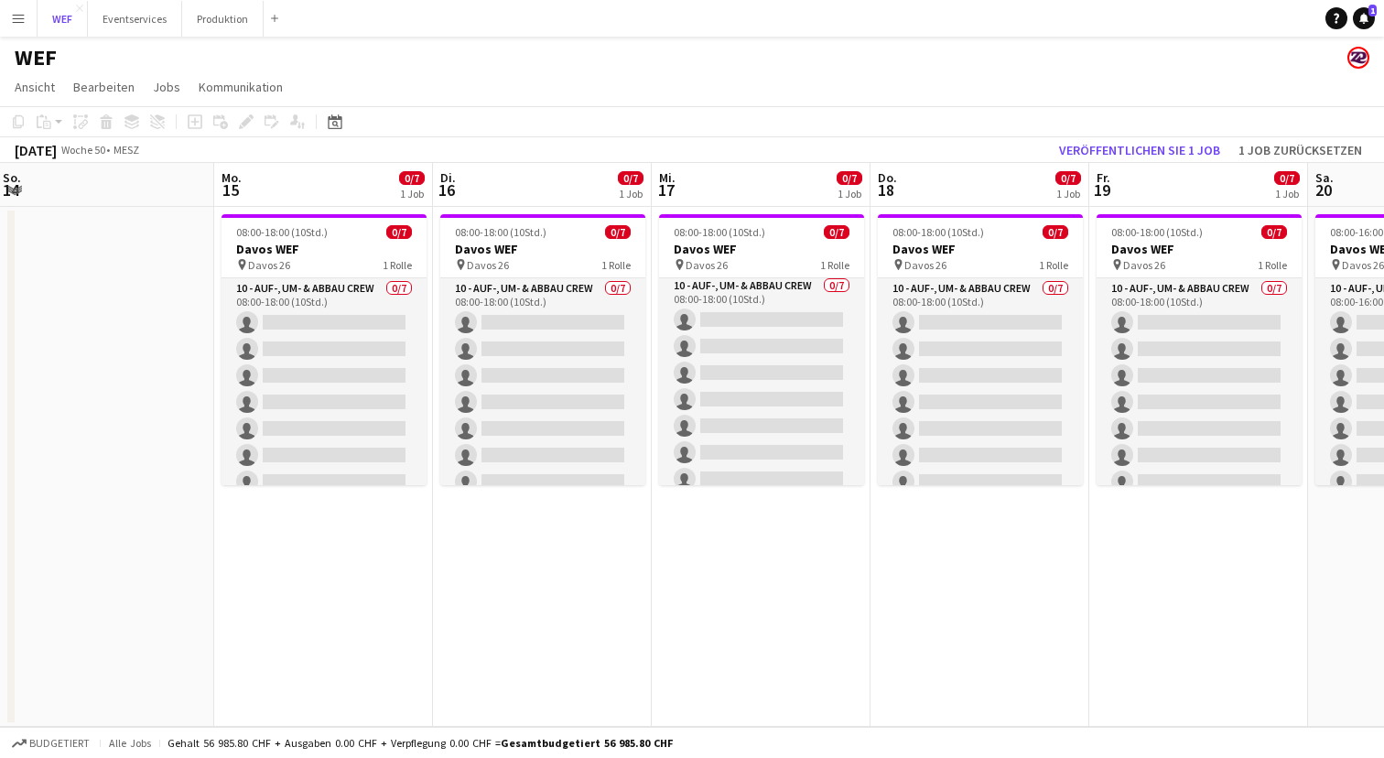
scroll to position [0, 436]
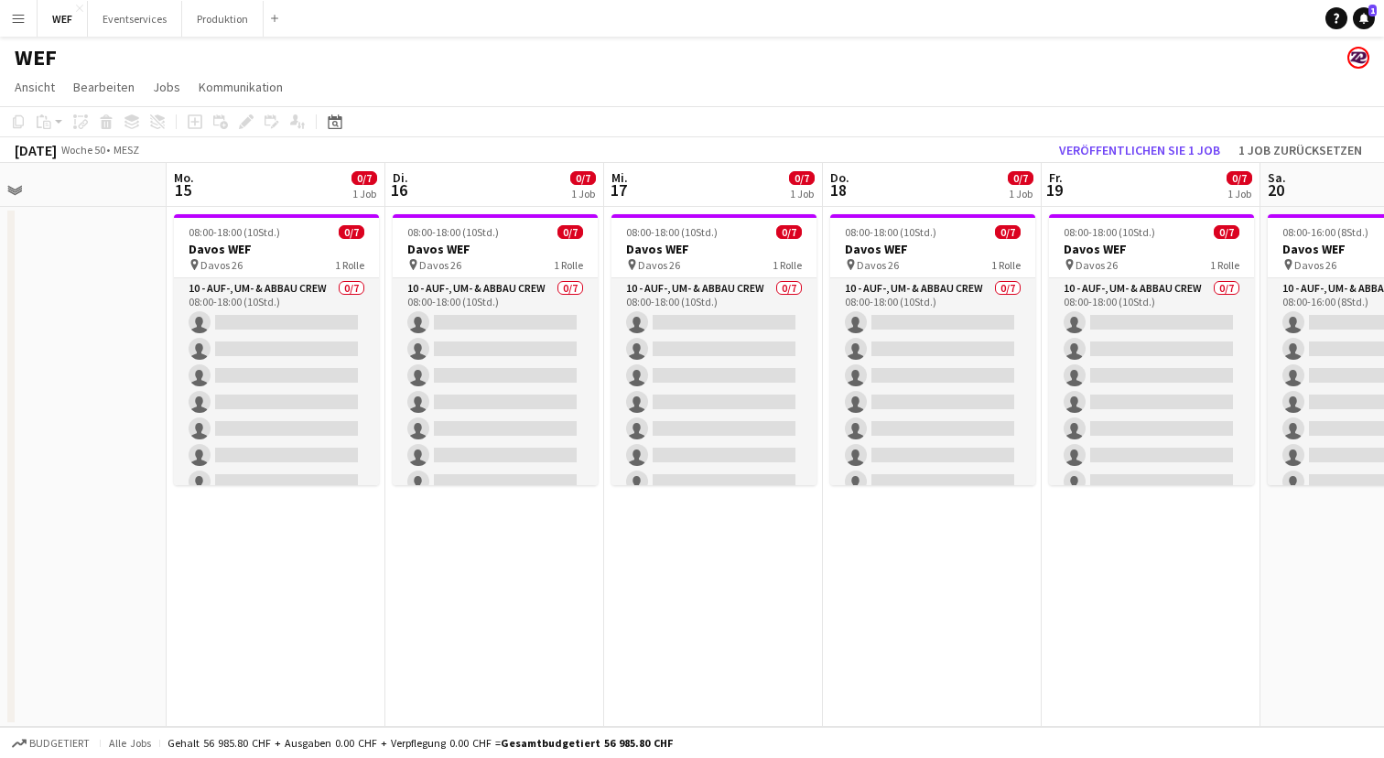
scroll to position [0, 484]
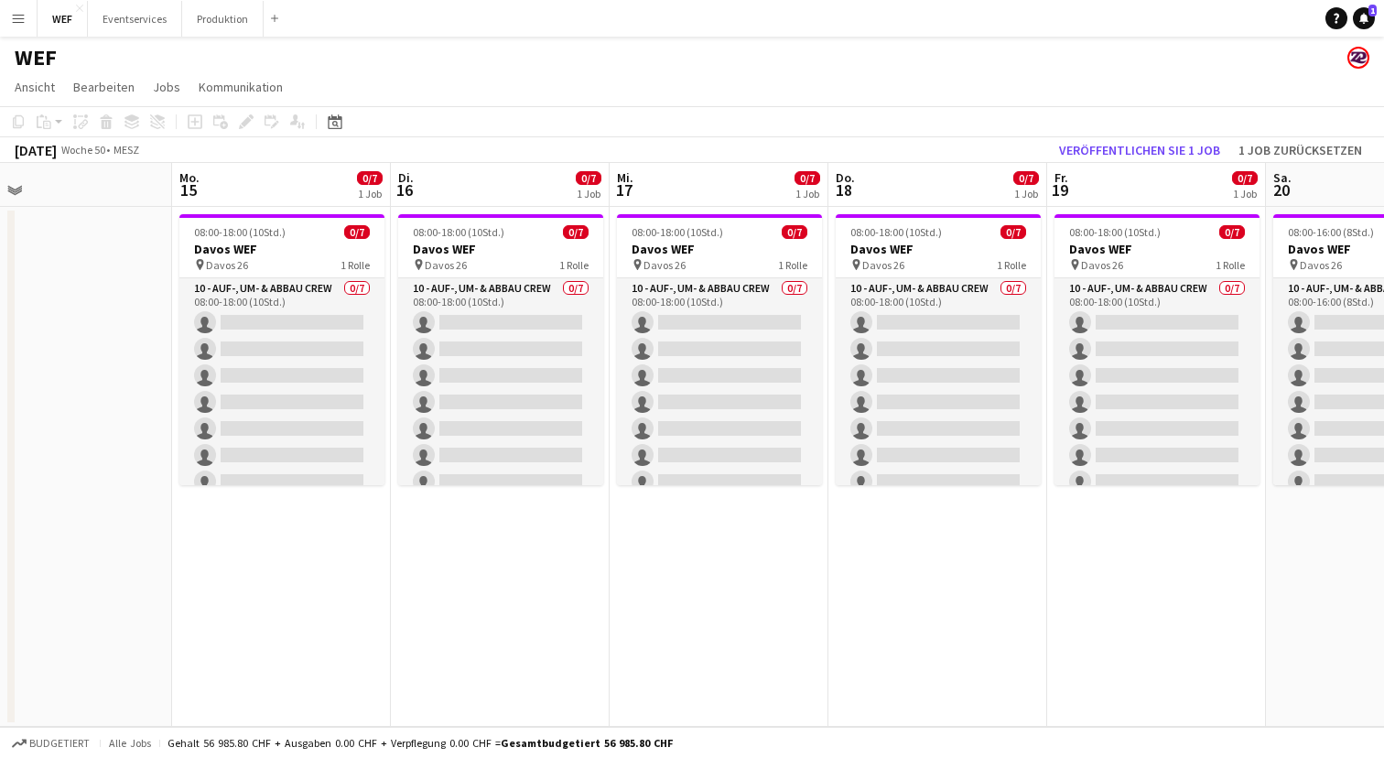
click at [355, 603] on app-date-cell "08:00-18:00 (10Std.) 0/7 Davos WEF pin Davos 26 1 Rolle 10 - Auf-, Um- & Abbau …" at bounding box center [281, 467] width 219 height 520
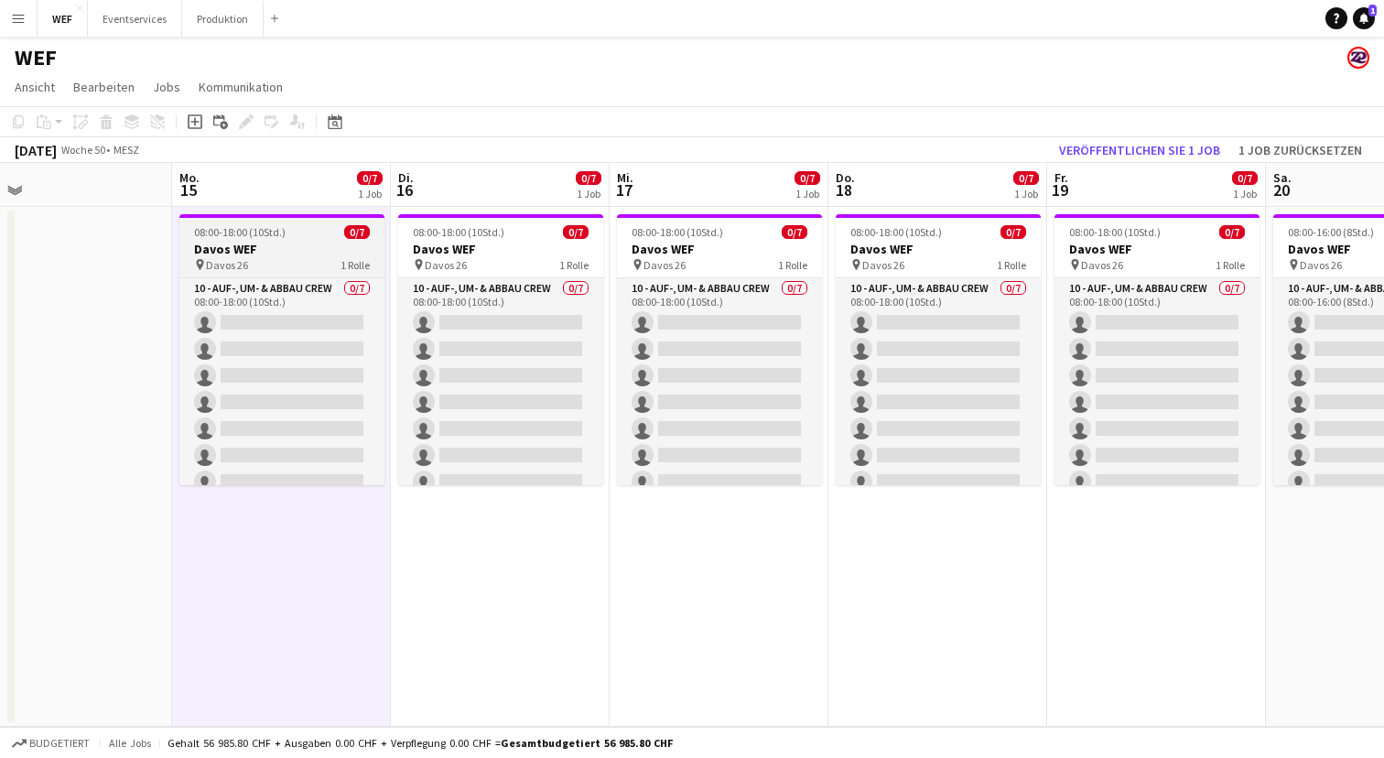
click at [283, 234] on span "08:00-18:00 (10Std.)" at bounding box center [240, 232] width 92 height 14
